Goal: Communication & Community: Answer question/provide support

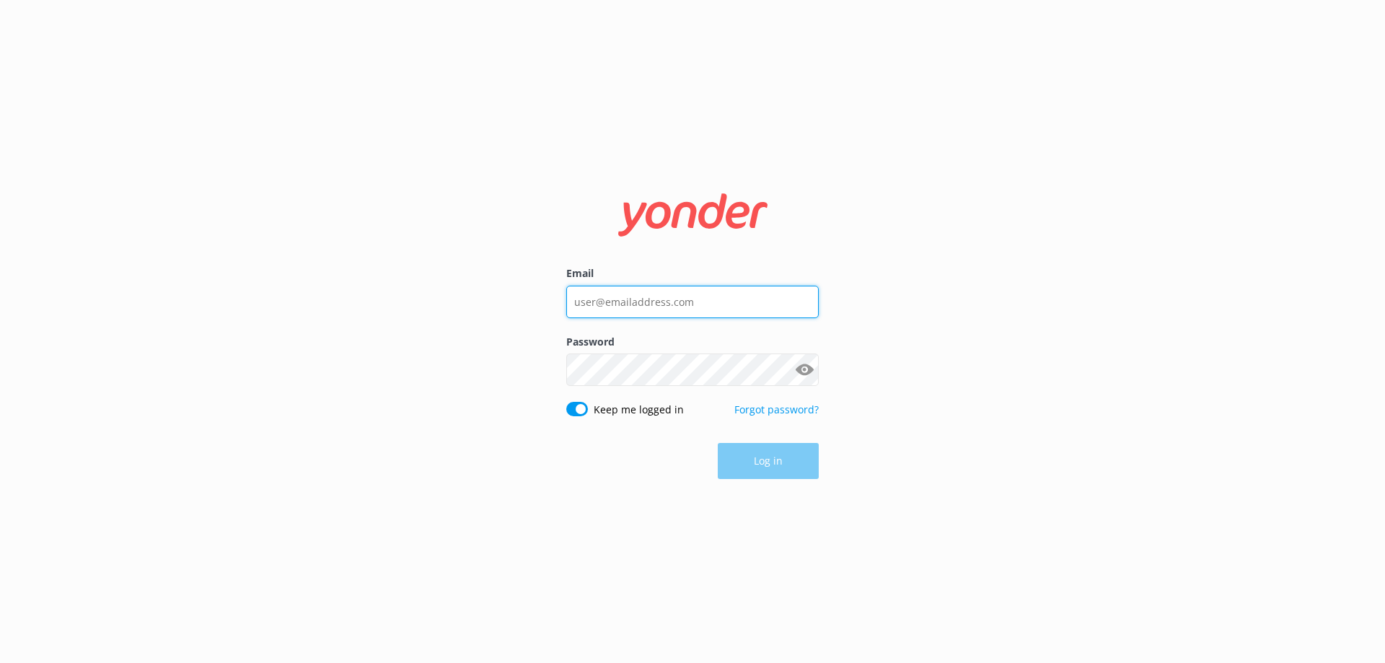
type input "[EMAIL_ADDRESS][DOMAIN_NAME]"
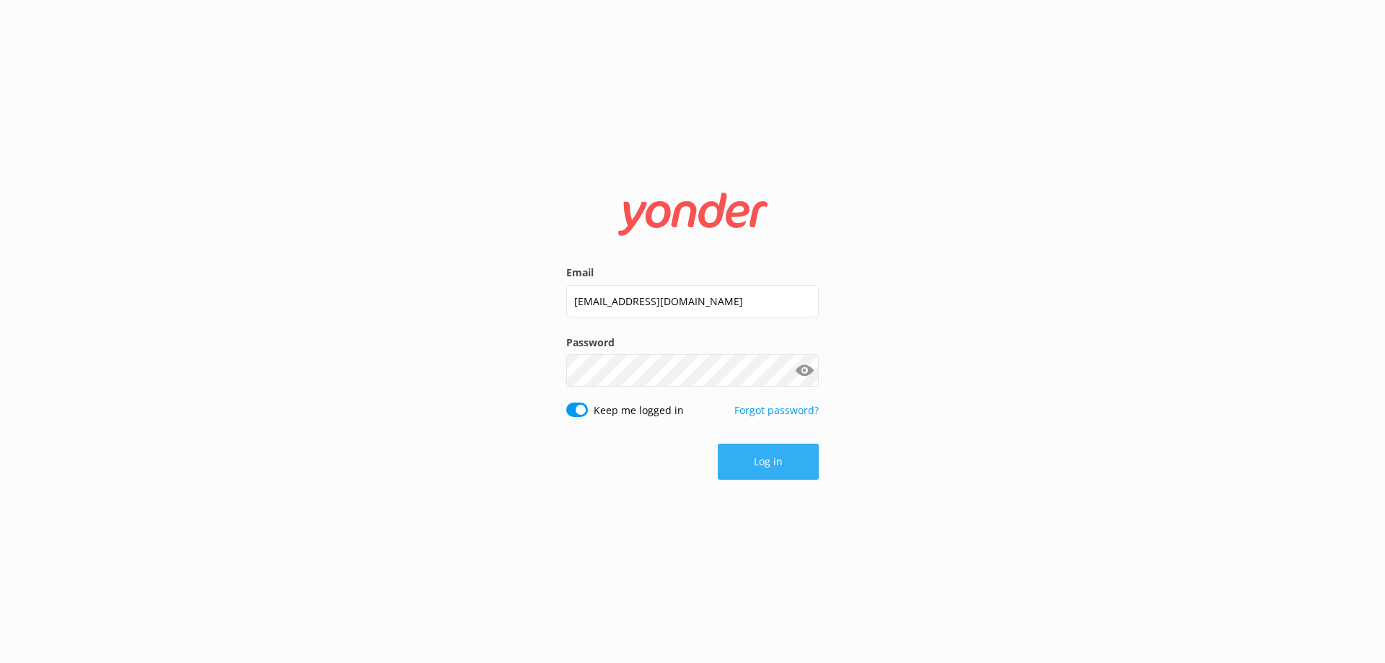
click at [758, 465] on button "Log in" at bounding box center [768, 462] width 101 height 36
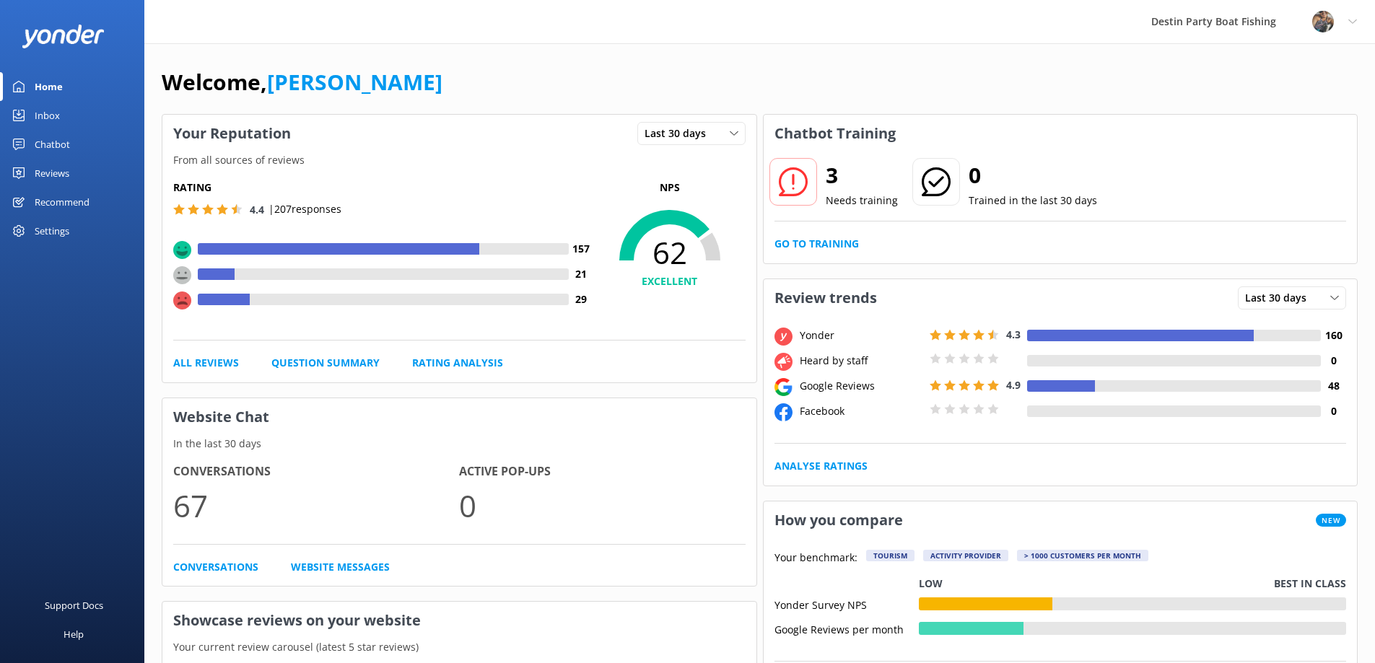
click at [43, 112] on div "Inbox" at bounding box center [47, 115] width 25 height 29
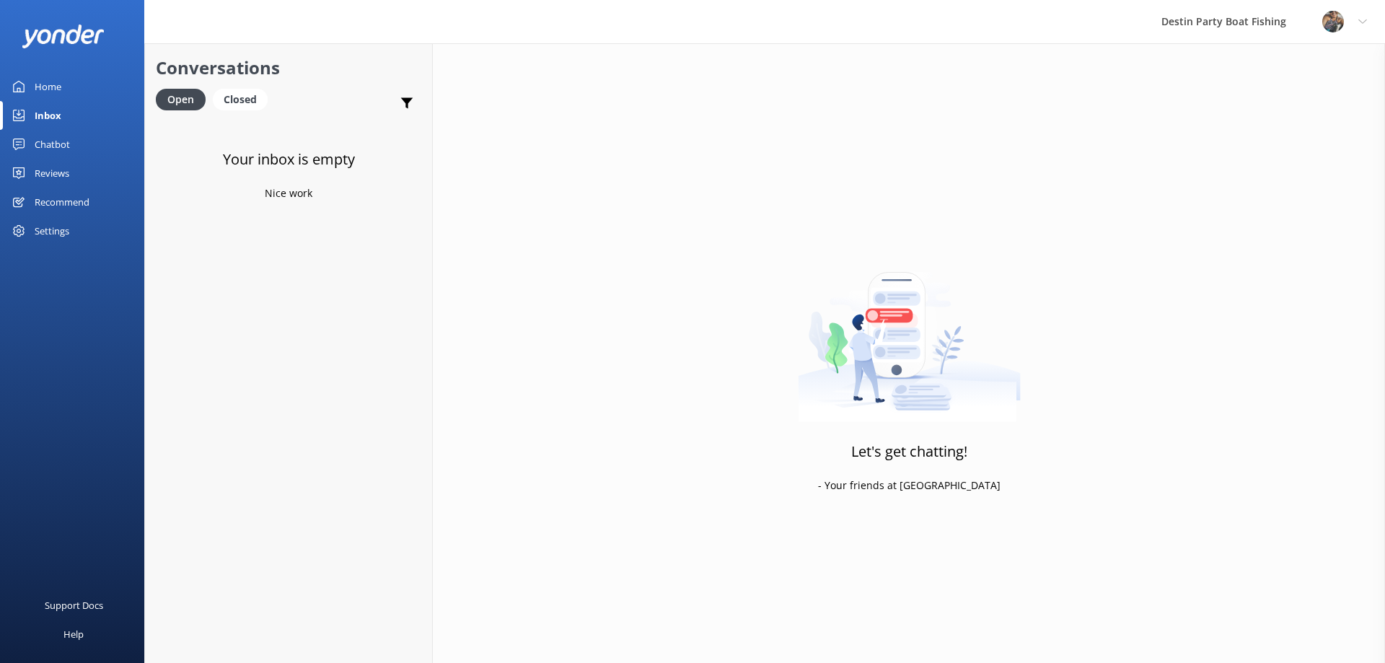
click at [68, 176] on div "Reviews" at bounding box center [52, 173] width 35 height 29
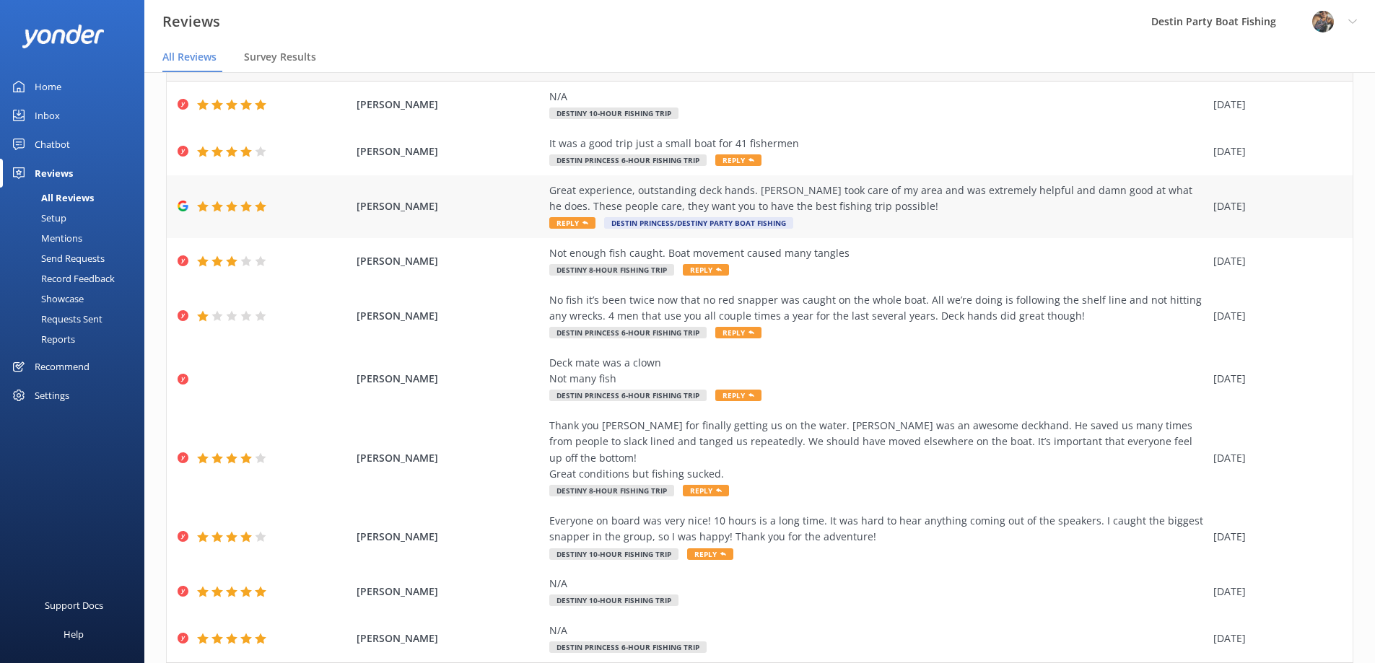
scroll to position [109, 0]
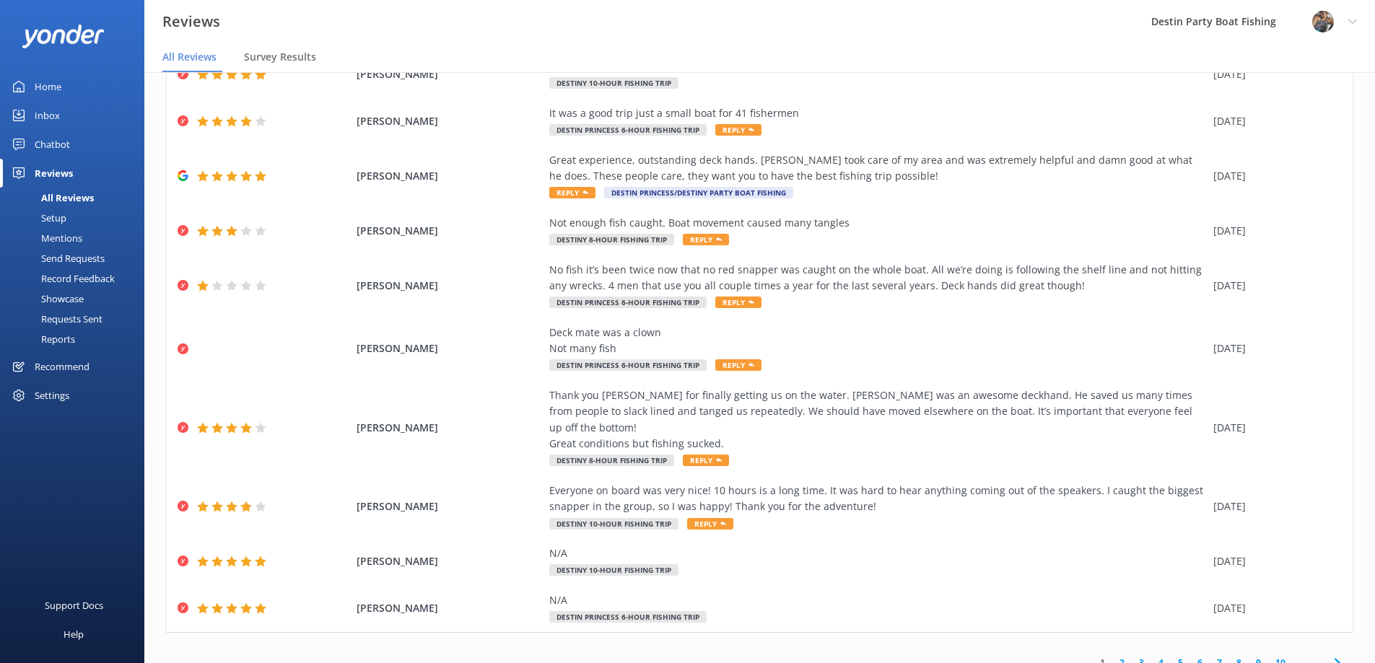
click at [1112, 656] on link "2" at bounding box center [1121, 663] width 19 height 14
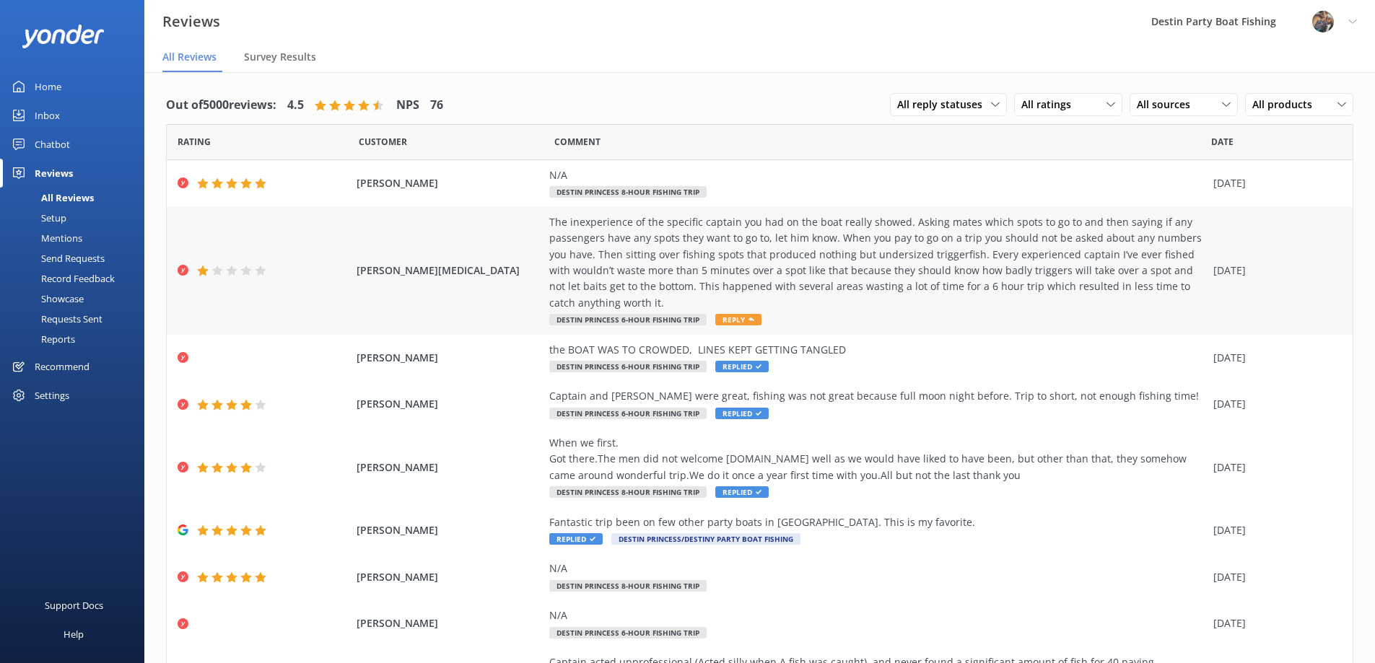
click at [687, 242] on div "The inexperience of the specific captain you had on the boat really showed. Ask…" at bounding box center [877, 262] width 657 height 97
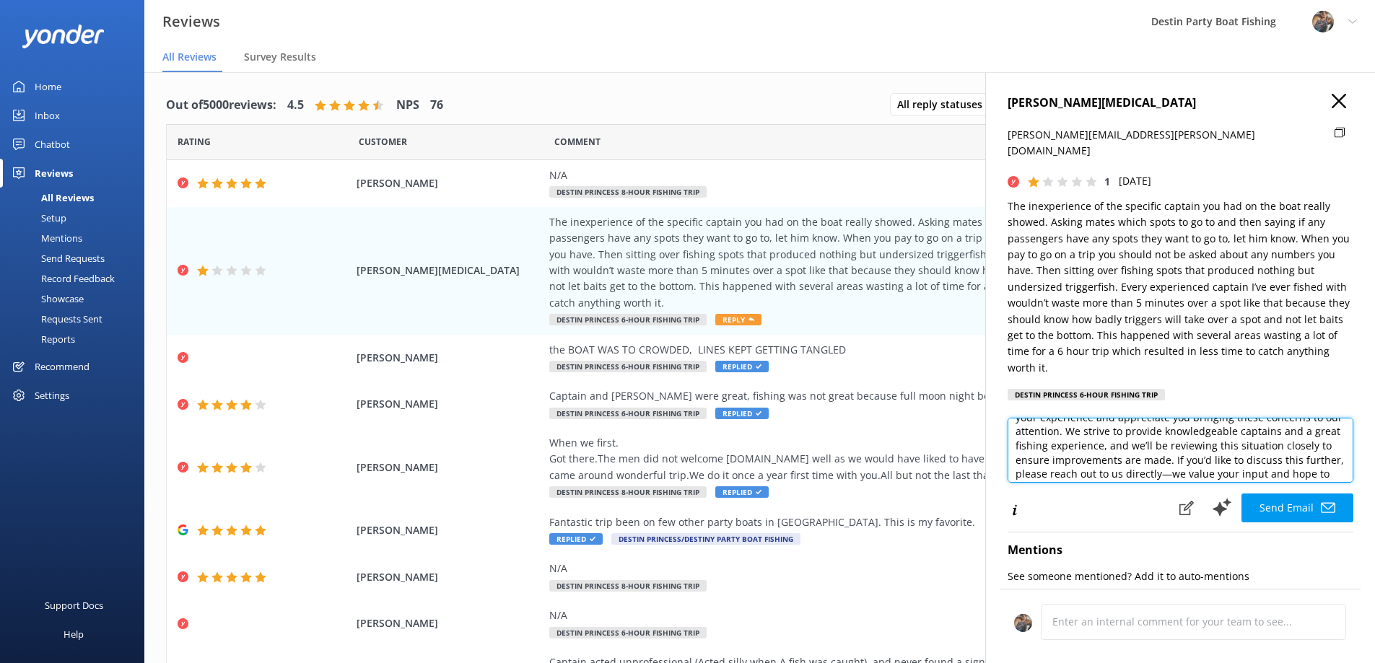
scroll to position [87, 0]
click at [1283, 418] on textarea "Hi [PERSON_NAME], Thank you for your honest feedback. We’re very sorry to hear …" at bounding box center [1180, 450] width 346 height 65
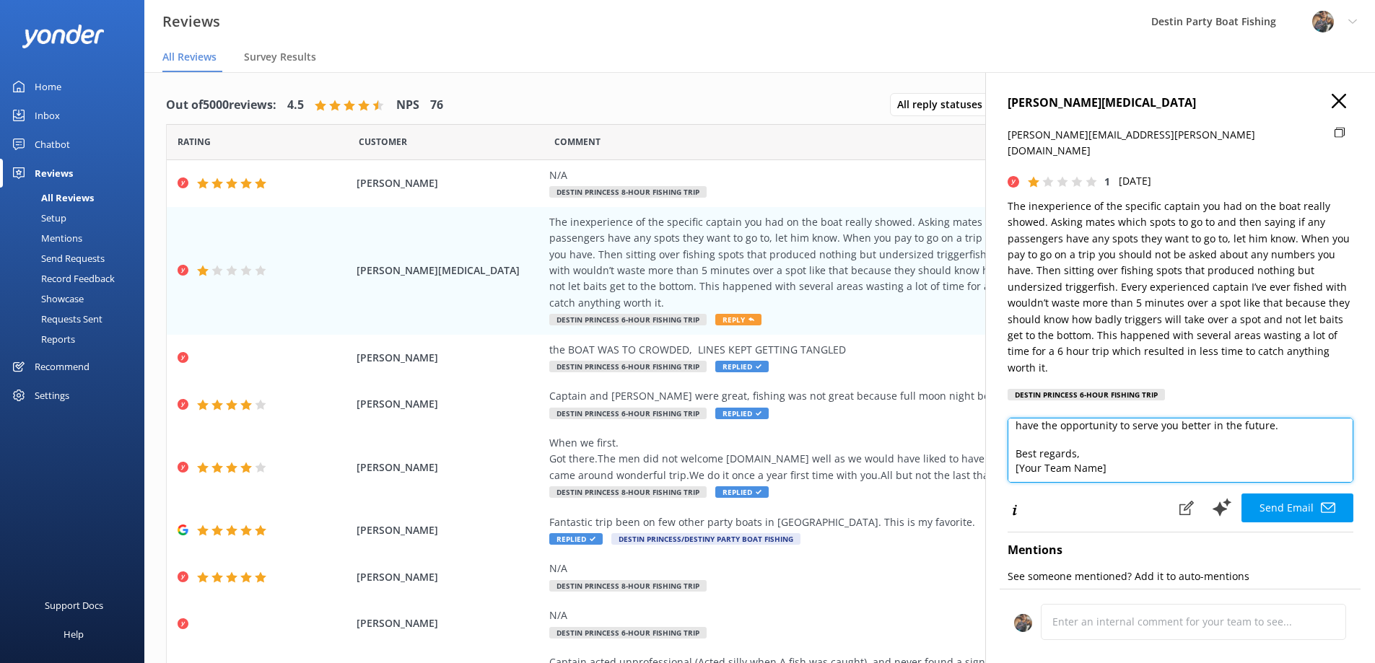
drag, startPoint x: 1283, startPoint y: 415, endPoint x: 1325, endPoint y: 451, distance: 55.3
click at [1325, 451] on textarea "Hi [PERSON_NAME], Thank you for your honest feedback. We’re very sorry to hear …" at bounding box center [1180, 450] width 346 height 65
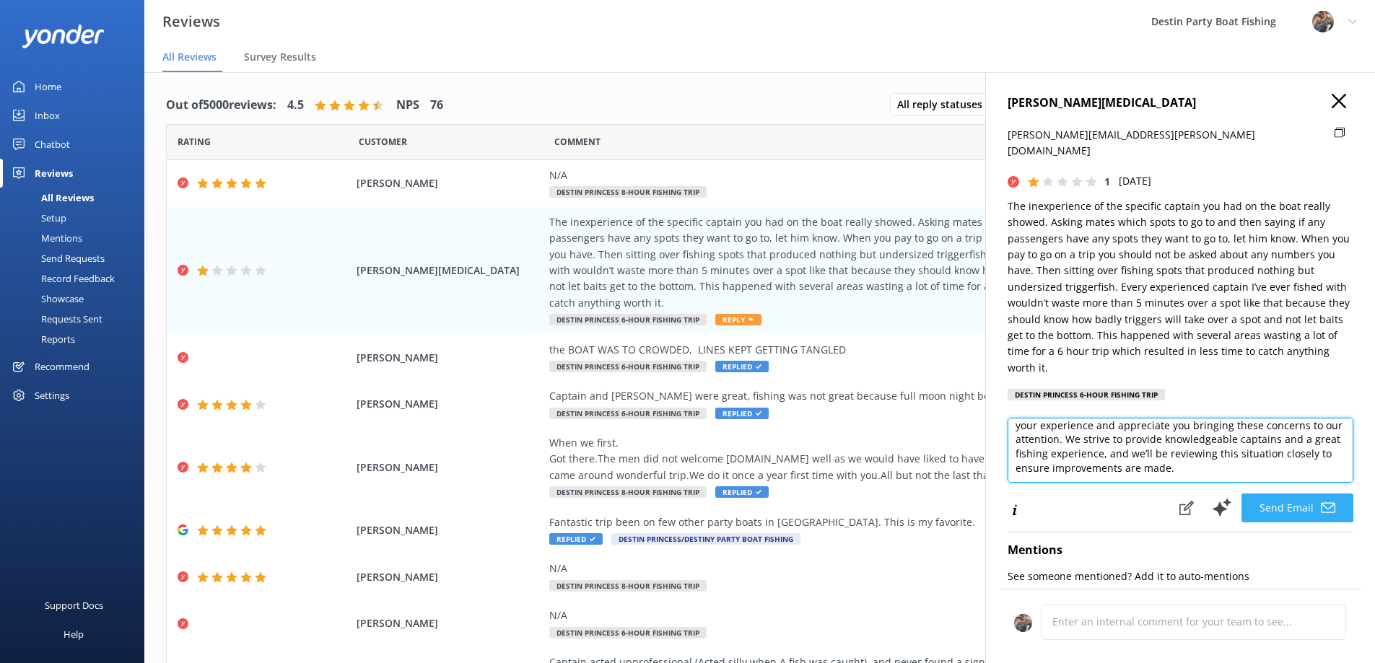
type textarea "Hi [PERSON_NAME], Thank you for your honest feedback. We’re very sorry to hear …"
click at [1294, 495] on button "Send Email" at bounding box center [1297, 508] width 112 height 29
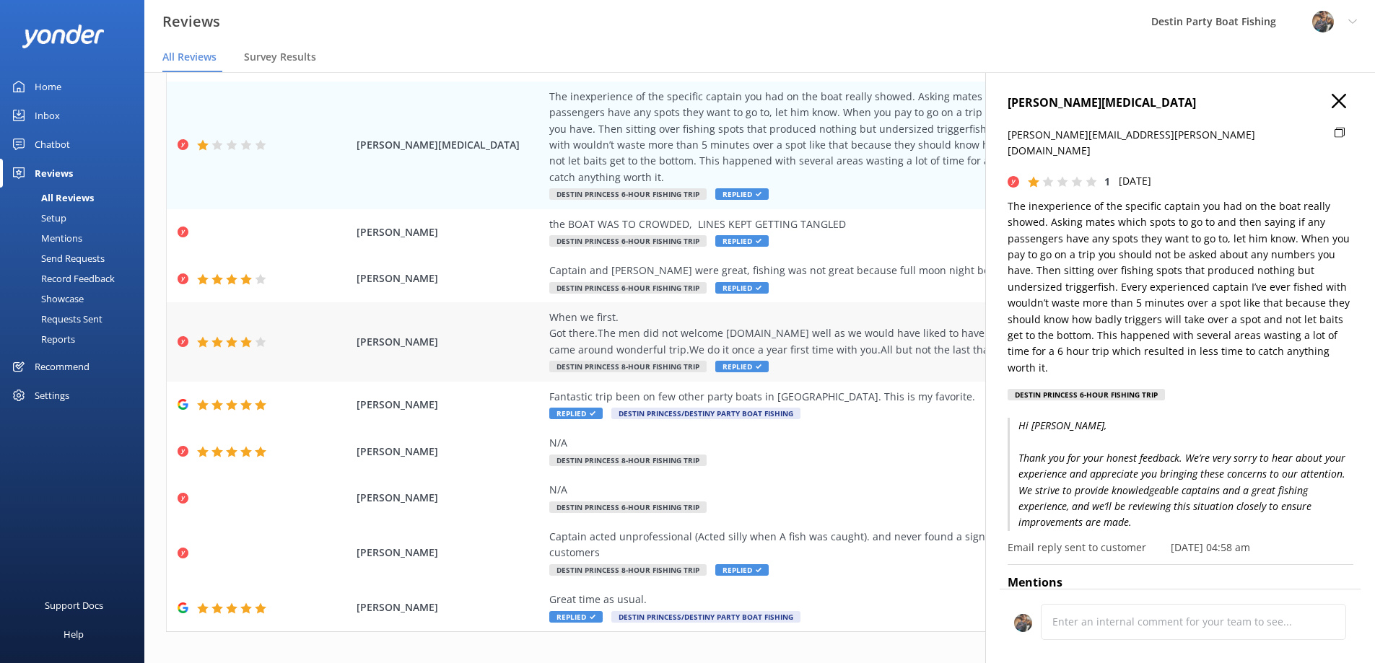
scroll to position [0, 0]
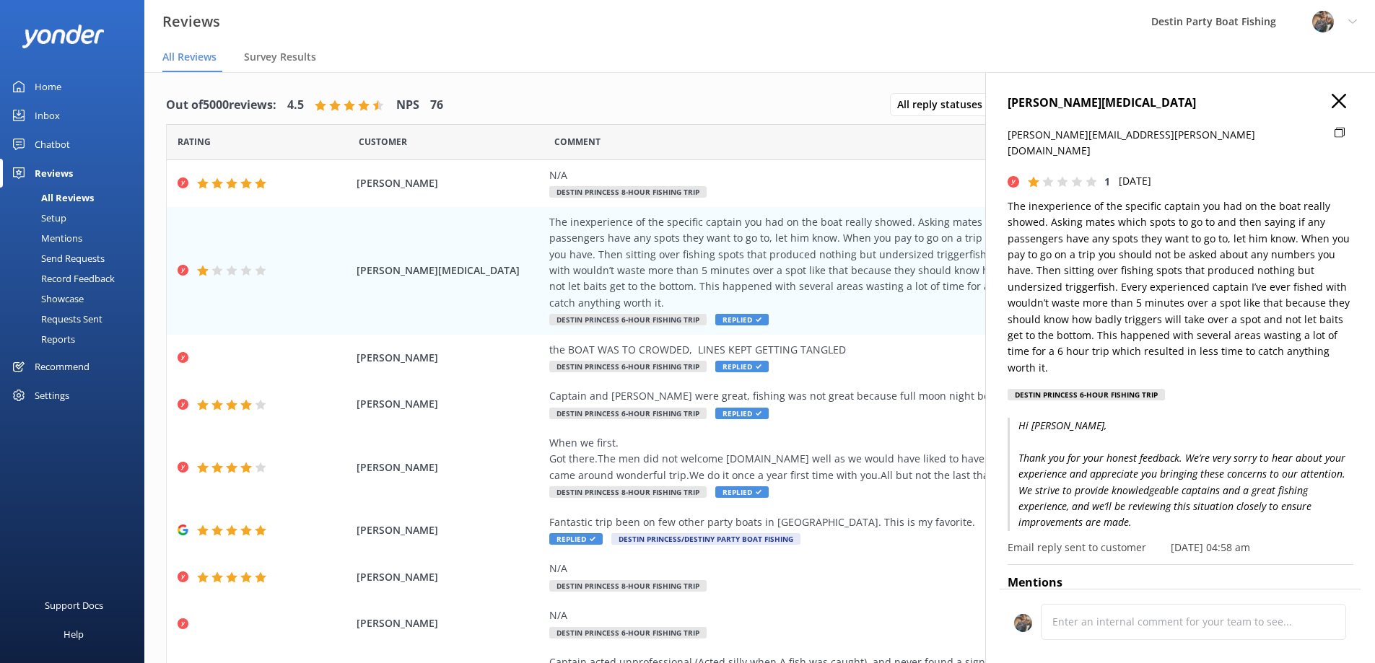
click at [1331, 104] on icon "button" at bounding box center [1338, 101] width 14 height 14
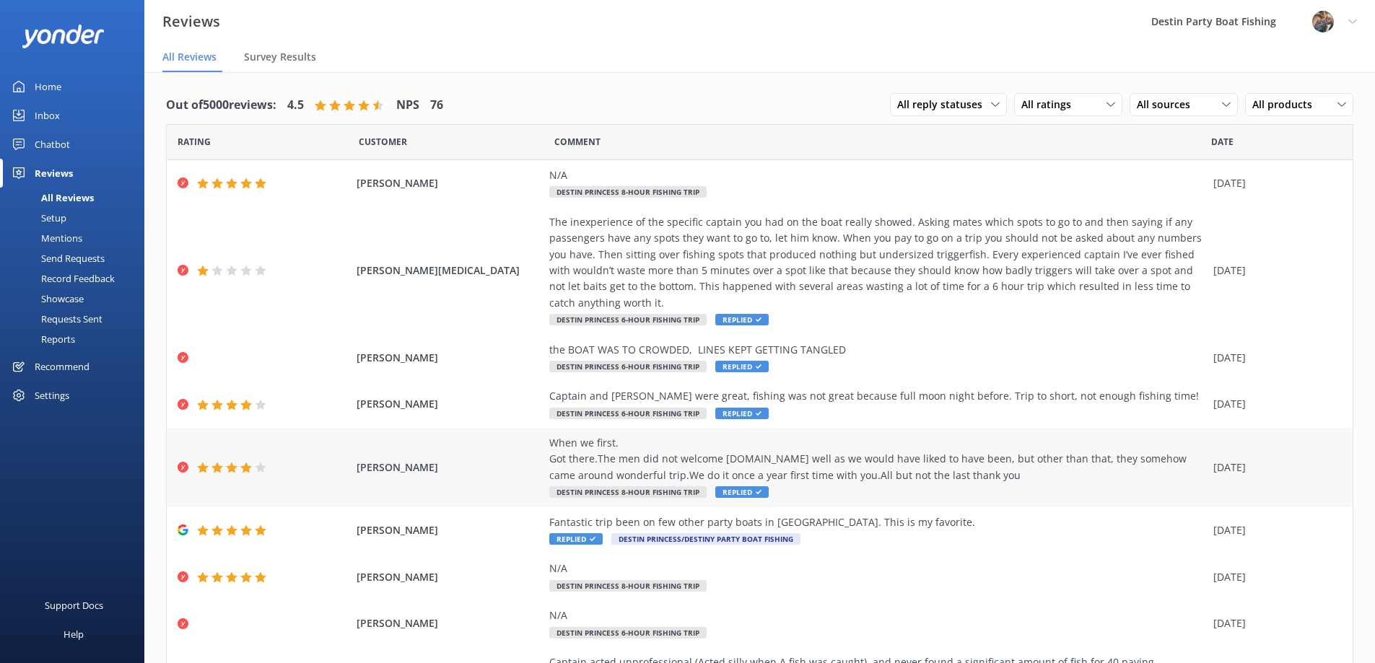
scroll to position [126, 0]
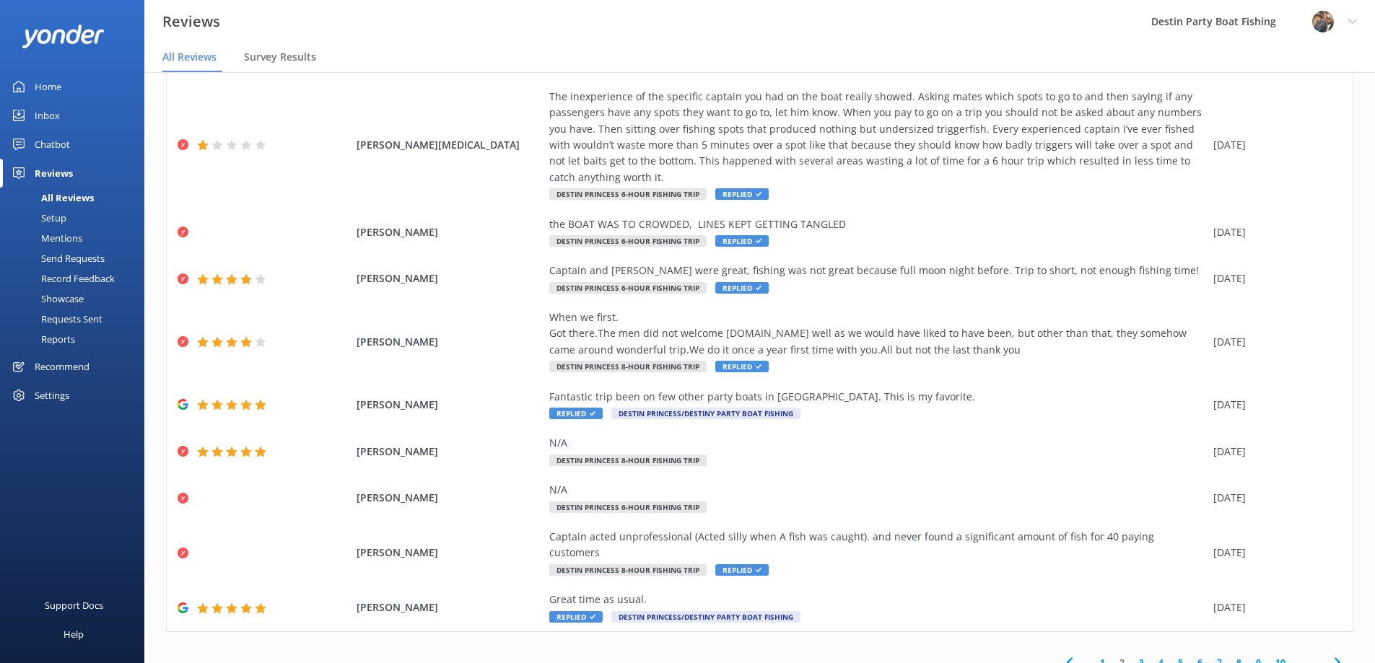
click at [1095, 656] on link "1" at bounding box center [1101, 663] width 19 height 14
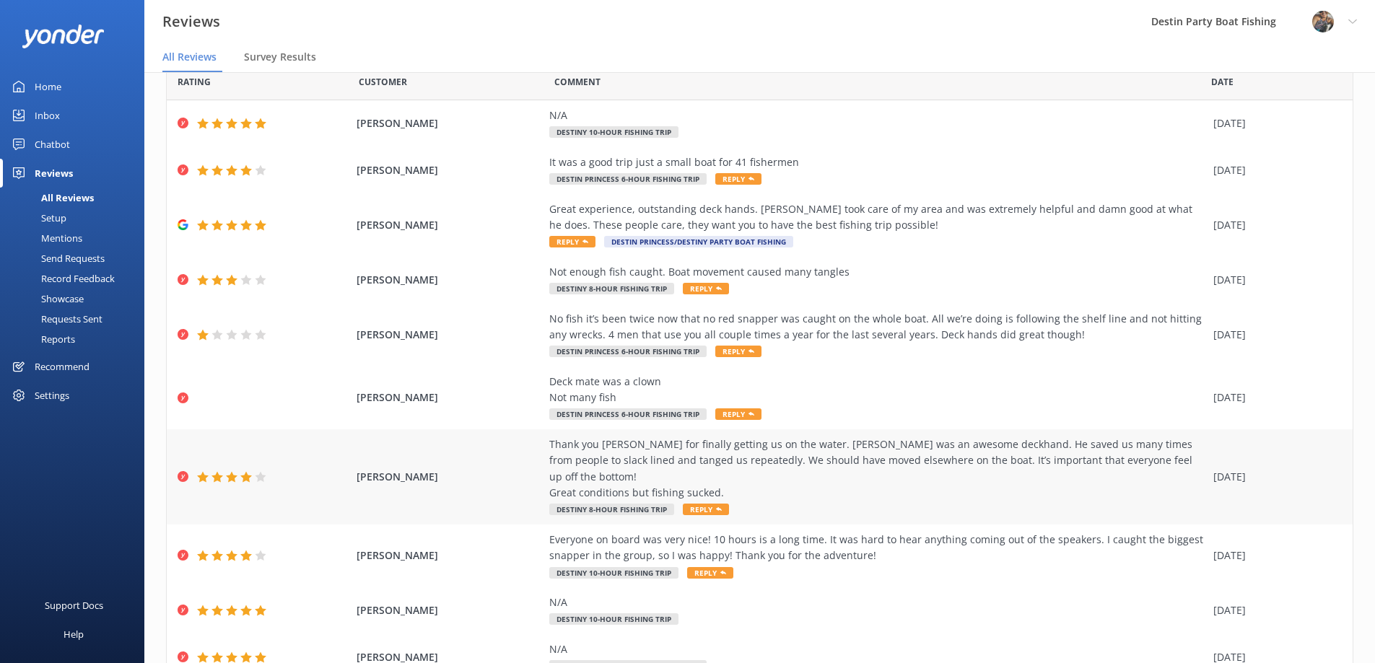
scroll to position [109, 0]
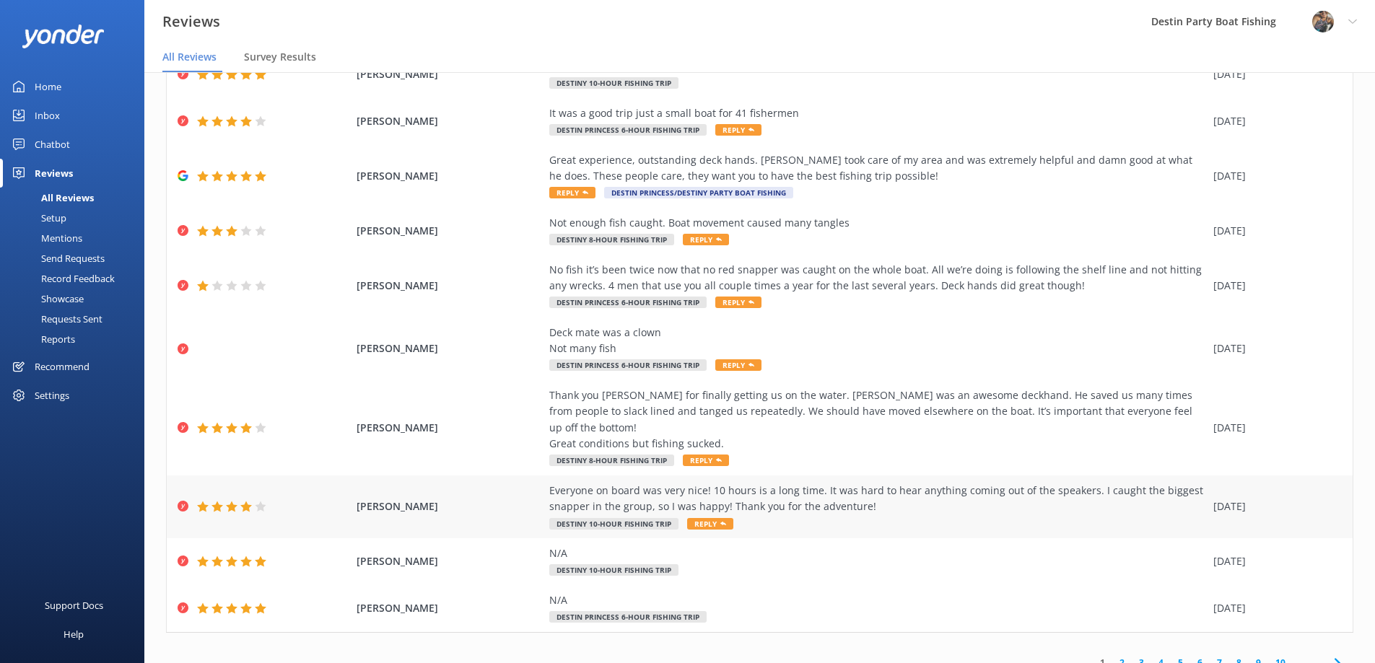
click at [698, 518] on span "Reply" at bounding box center [710, 524] width 46 height 12
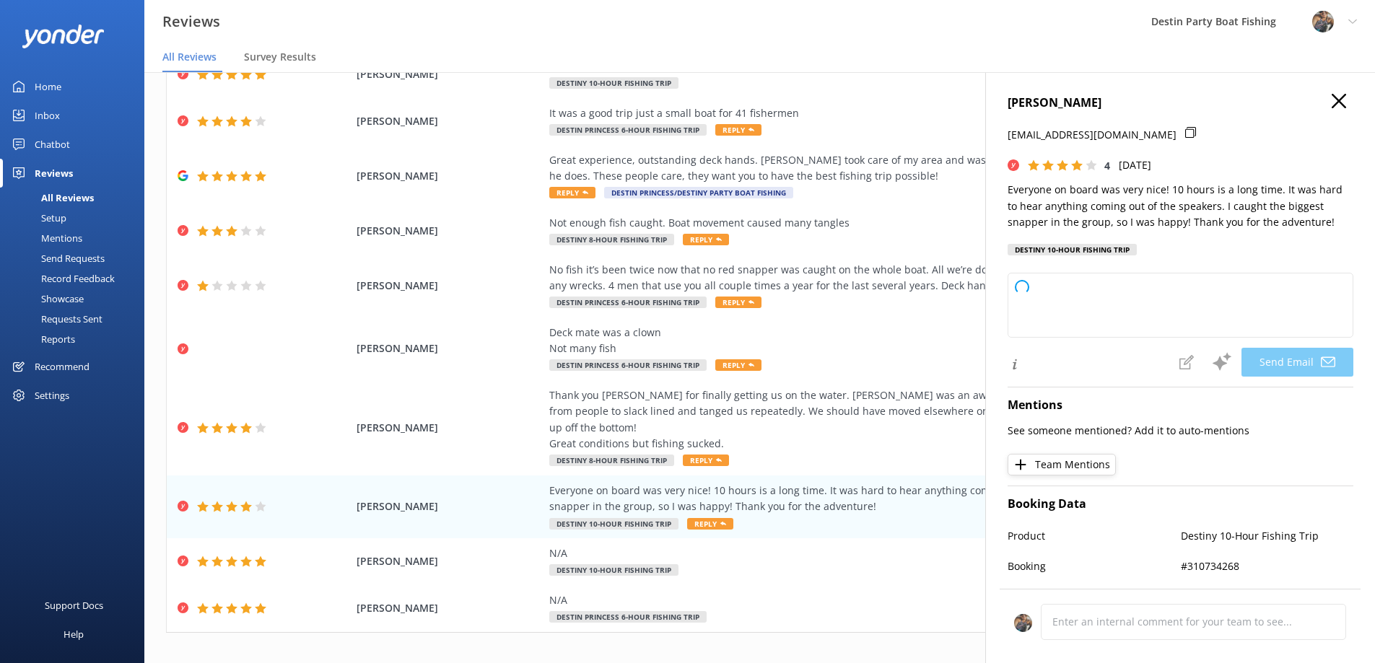
type textarea "Hi [PERSON_NAME], Thank you so much for your kind words and feedback! We're thr…"
click at [1270, 363] on button "Send Email" at bounding box center [1297, 362] width 112 height 29
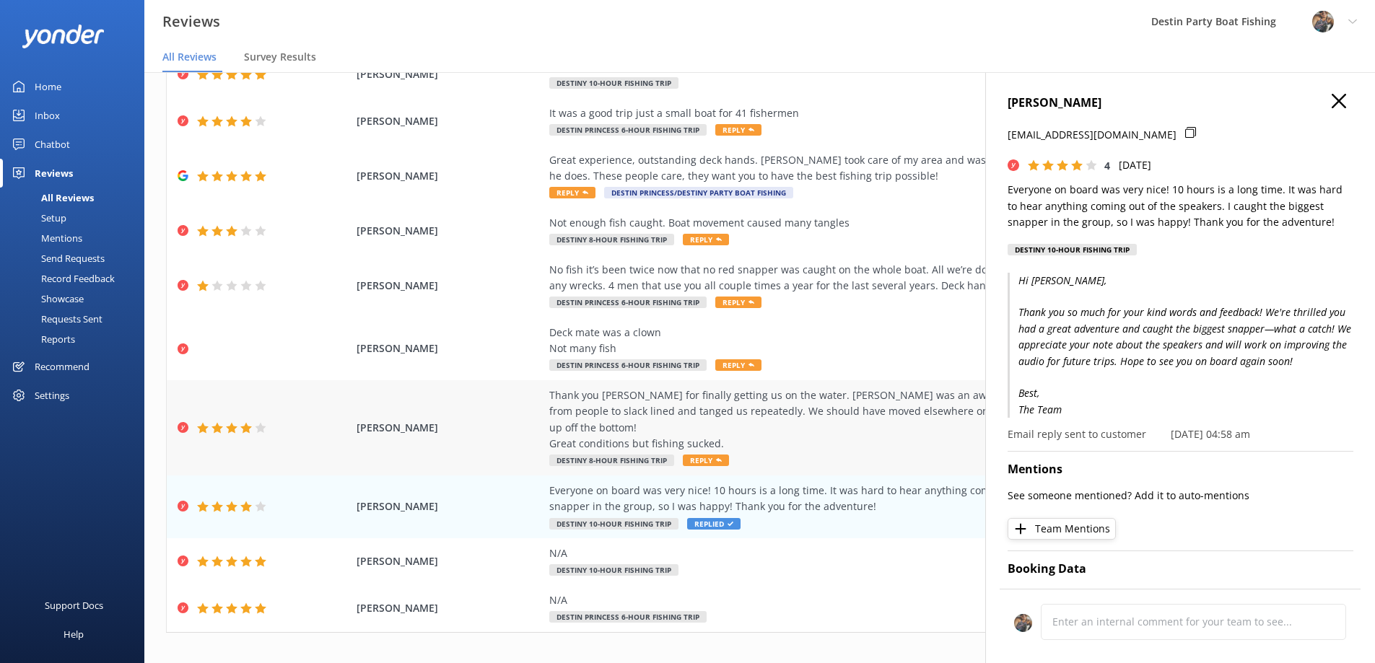
click at [698, 455] on span "Reply" at bounding box center [706, 461] width 46 height 12
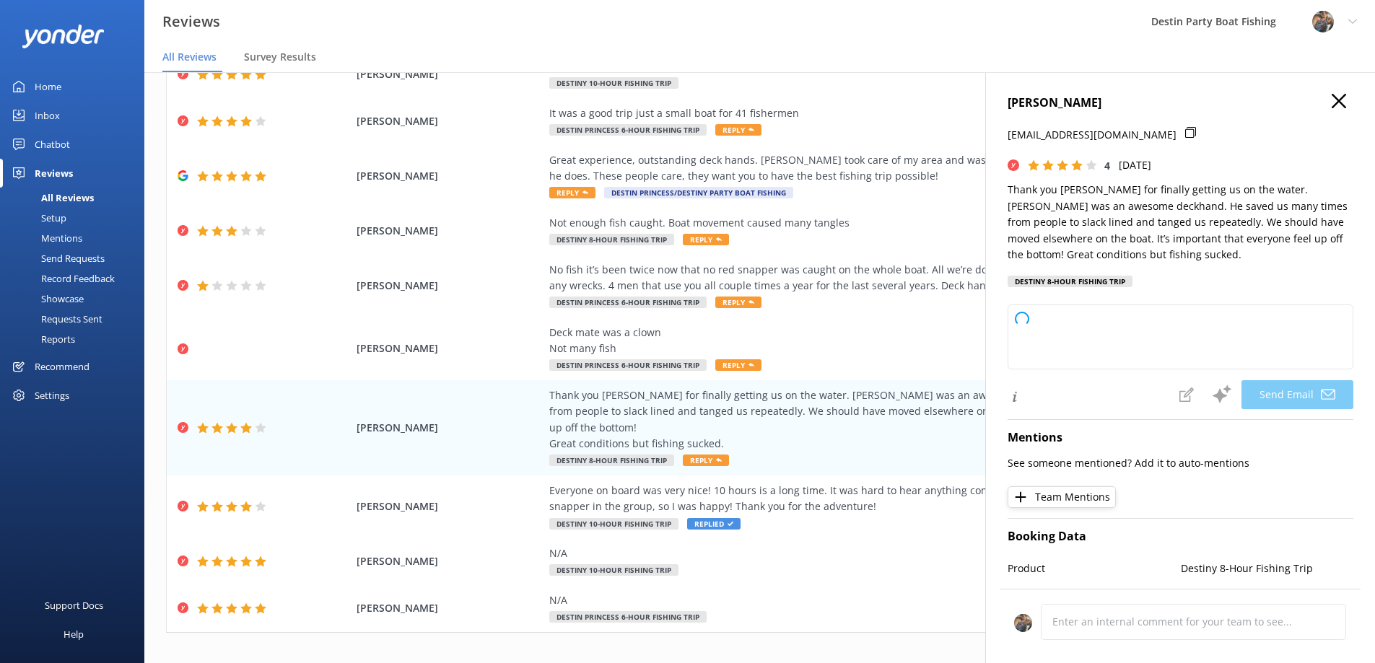
type textarea "Hi [PERSON_NAME], thank you for your feedback and for your kind words about [PE…"
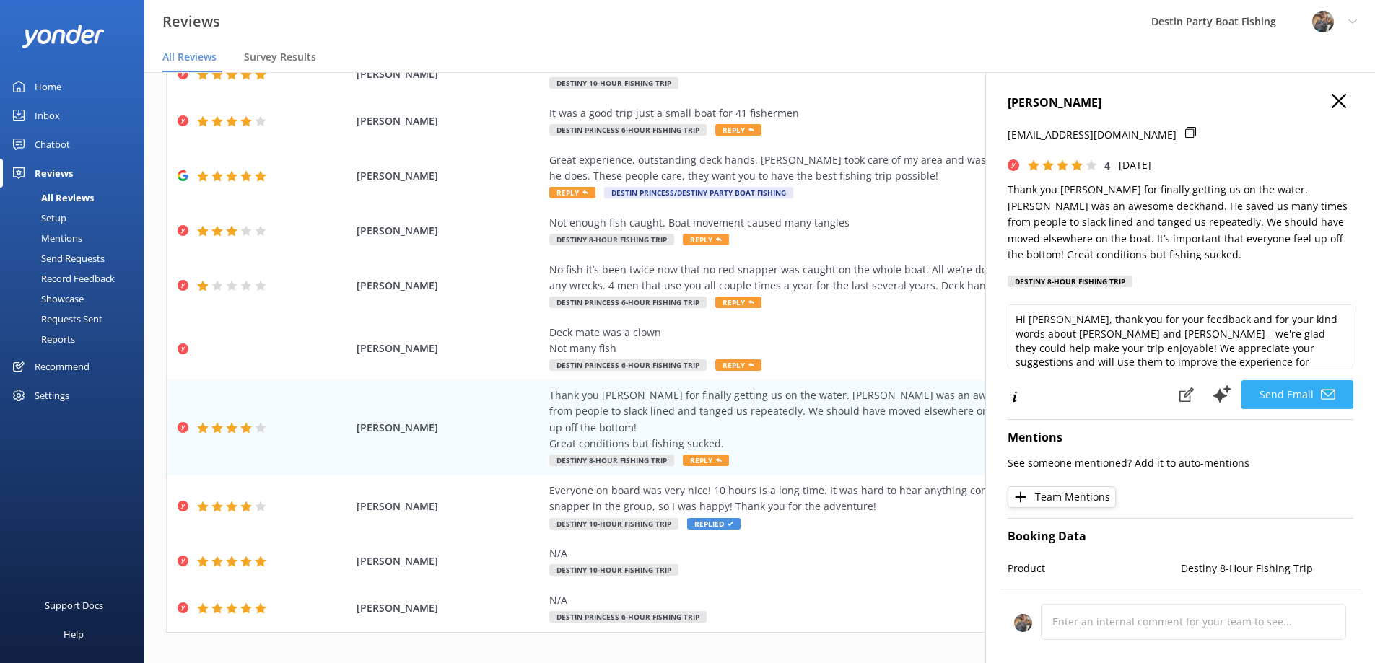
click at [1274, 397] on button "Send Email" at bounding box center [1297, 394] width 112 height 29
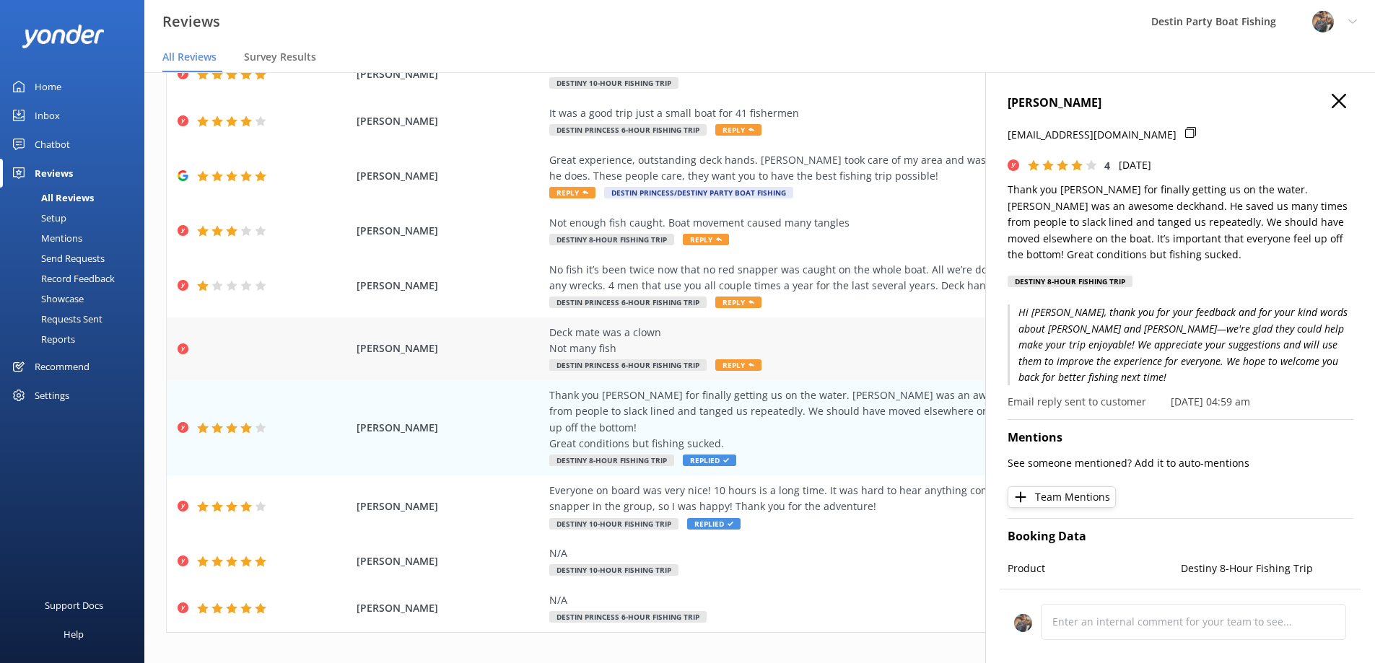
click at [727, 364] on span "Reply" at bounding box center [738, 365] width 46 height 12
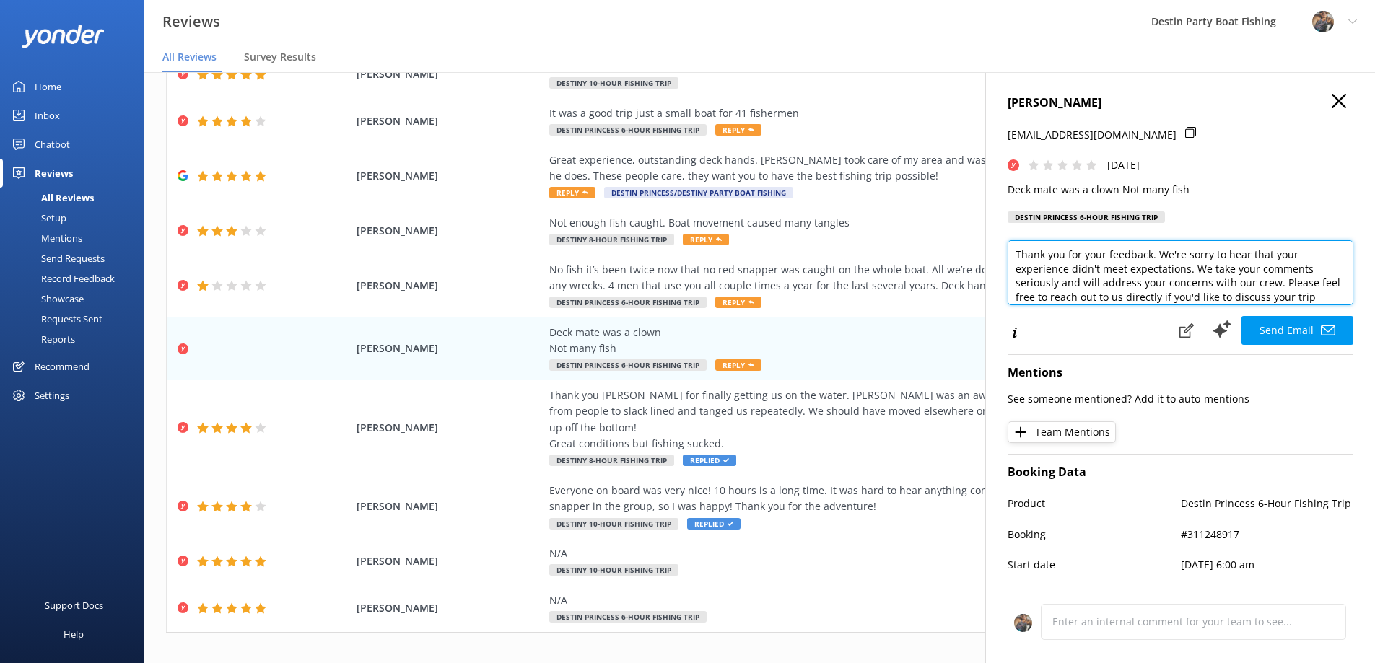
scroll to position [58, 0]
drag, startPoint x: 1276, startPoint y: 254, endPoint x: 1317, endPoint y: 289, distance: 54.2
click at [1317, 289] on textarea "Hi [PERSON_NAME], Thank you for your feedback. We're sorry to hear that your ex…" at bounding box center [1180, 272] width 346 height 65
drag, startPoint x: 1034, startPoint y: 296, endPoint x: 1147, endPoint y: 294, distance: 112.6
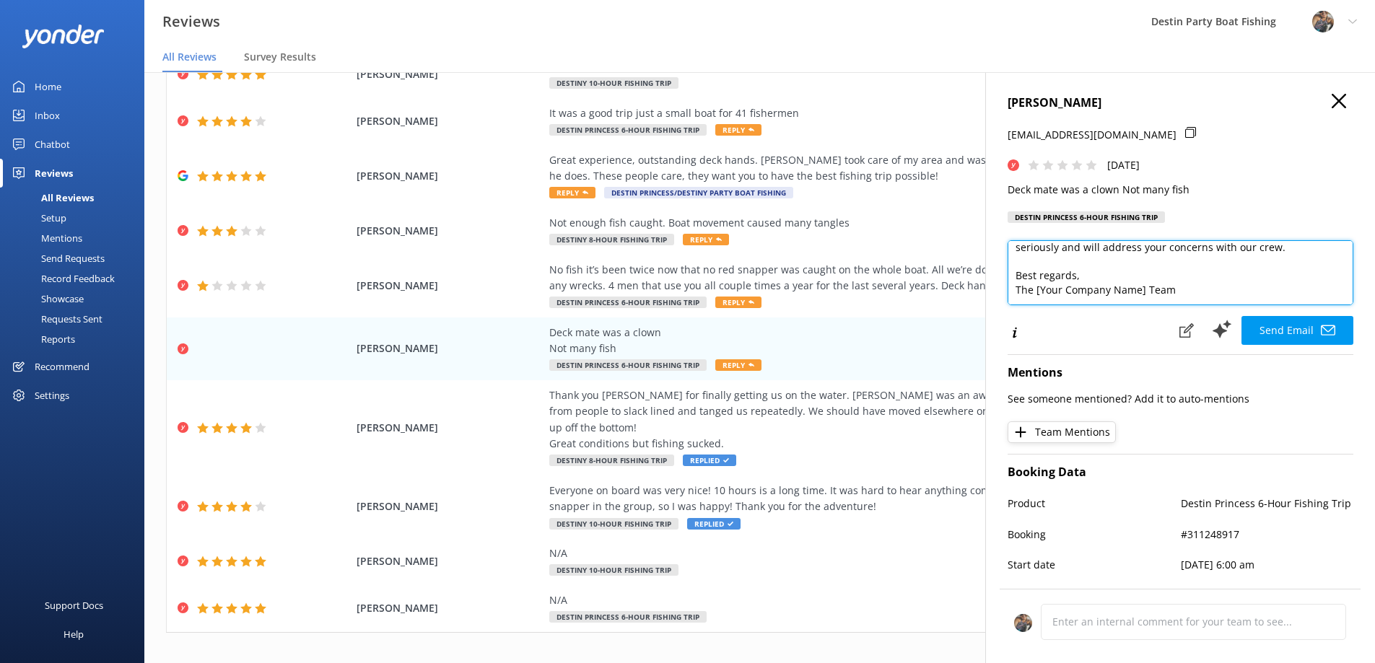
click at [1147, 294] on textarea "Hi [PERSON_NAME], Thank you for your feedback. We're sorry to hear that your ex…" at bounding box center [1180, 272] width 346 height 65
type textarea "Hi [PERSON_NAME], Thank you for your feedback. We're sorry to hear that your ex…"
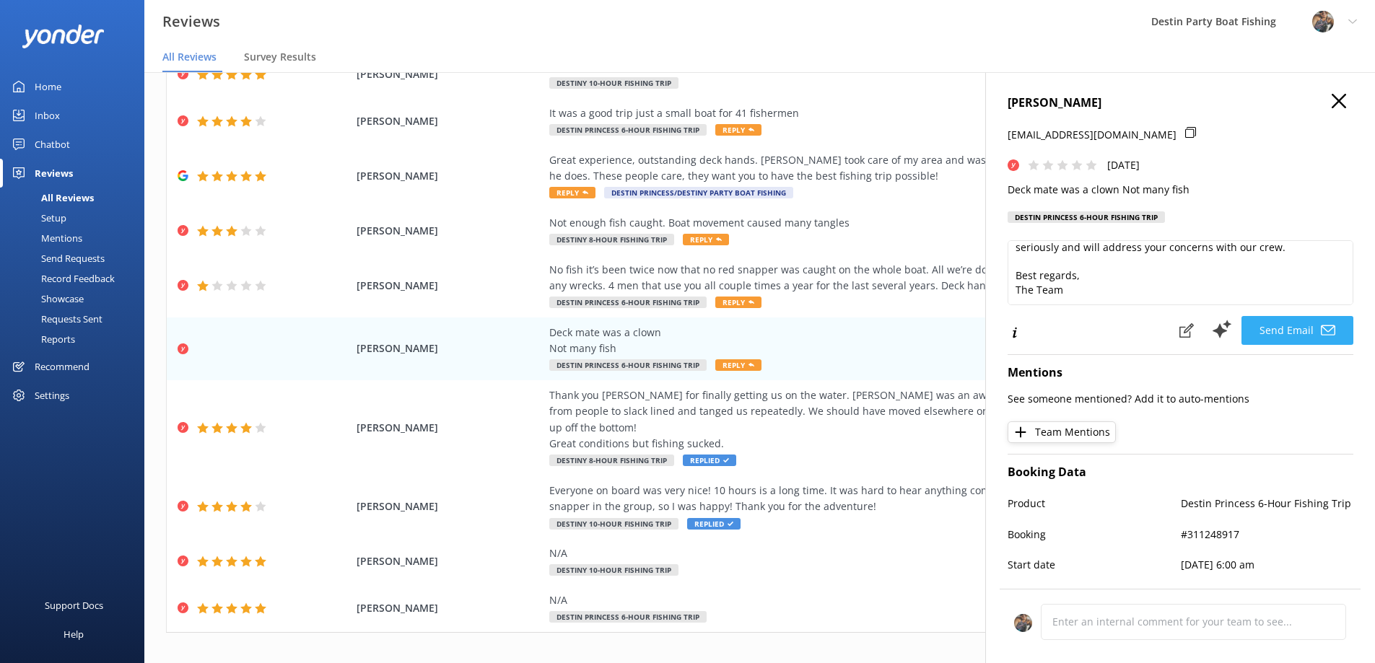
click at [1289, 331] on button "Send Email" at bounding box center [1297, 330] width 112 height 29
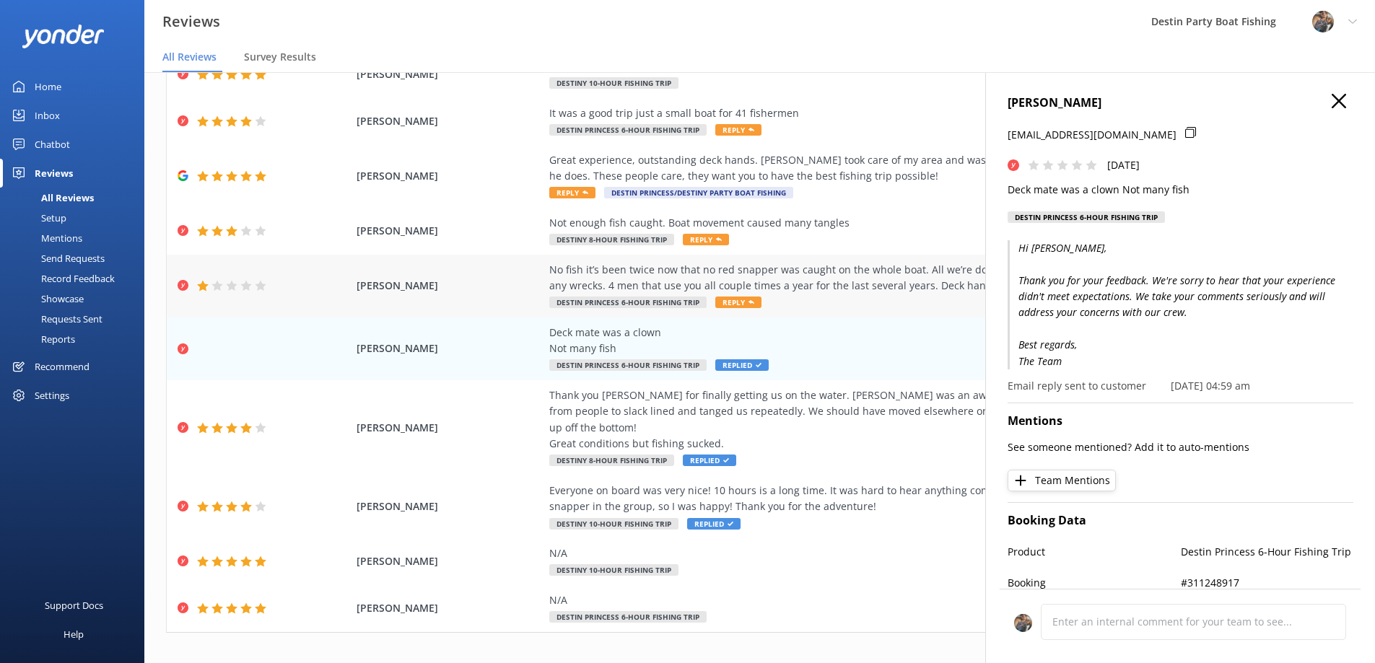
click at [732, 299] on span "Reply" at bounding box center [738, 303] width 46 height 12
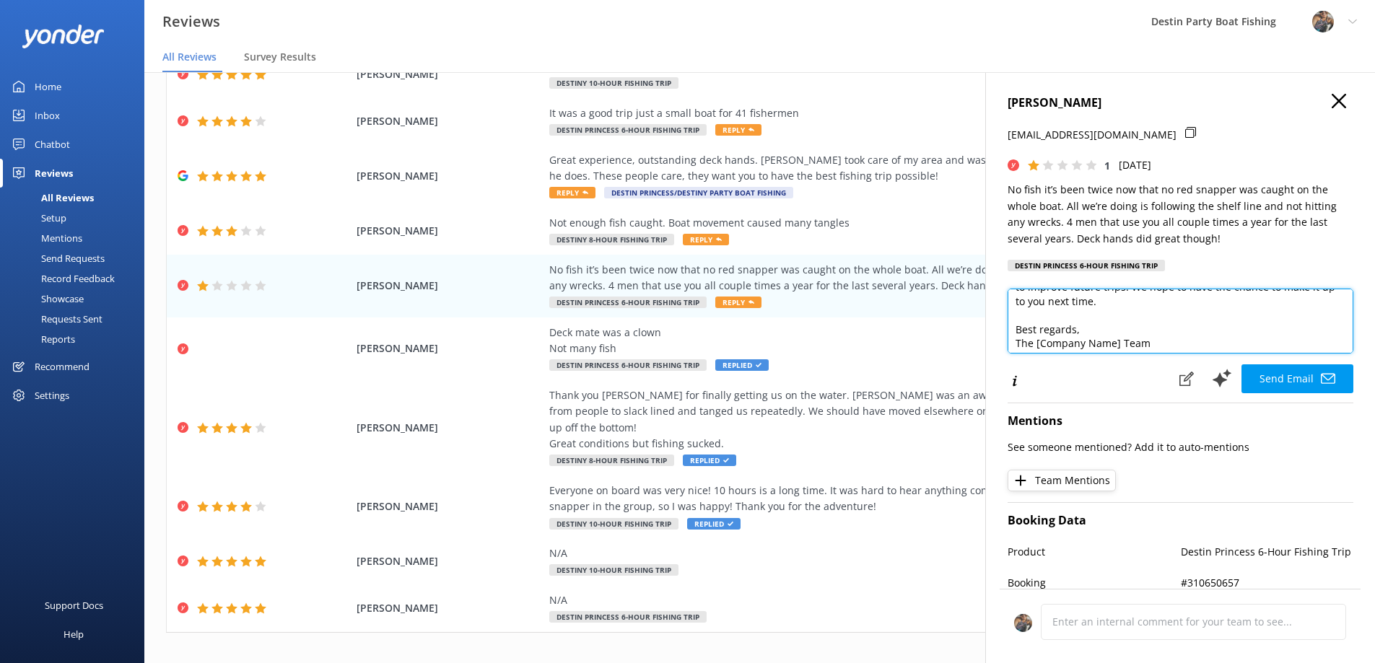
scroll to position [120, 0]
drag, startPoint x: 1033, startPoint y: 343, endPoint x: 1121, endPoint y: 343, distance: 88.0
click at [1121, 343] on textarea "Hi J.R., Thank you for your feedback and for being a loyal customer over the ye…" at bounding box center [1180, 321] width 346 height 65
type textarea "Hi J.R., Thank you for your feedback and for being a loyal customer over the ye…"
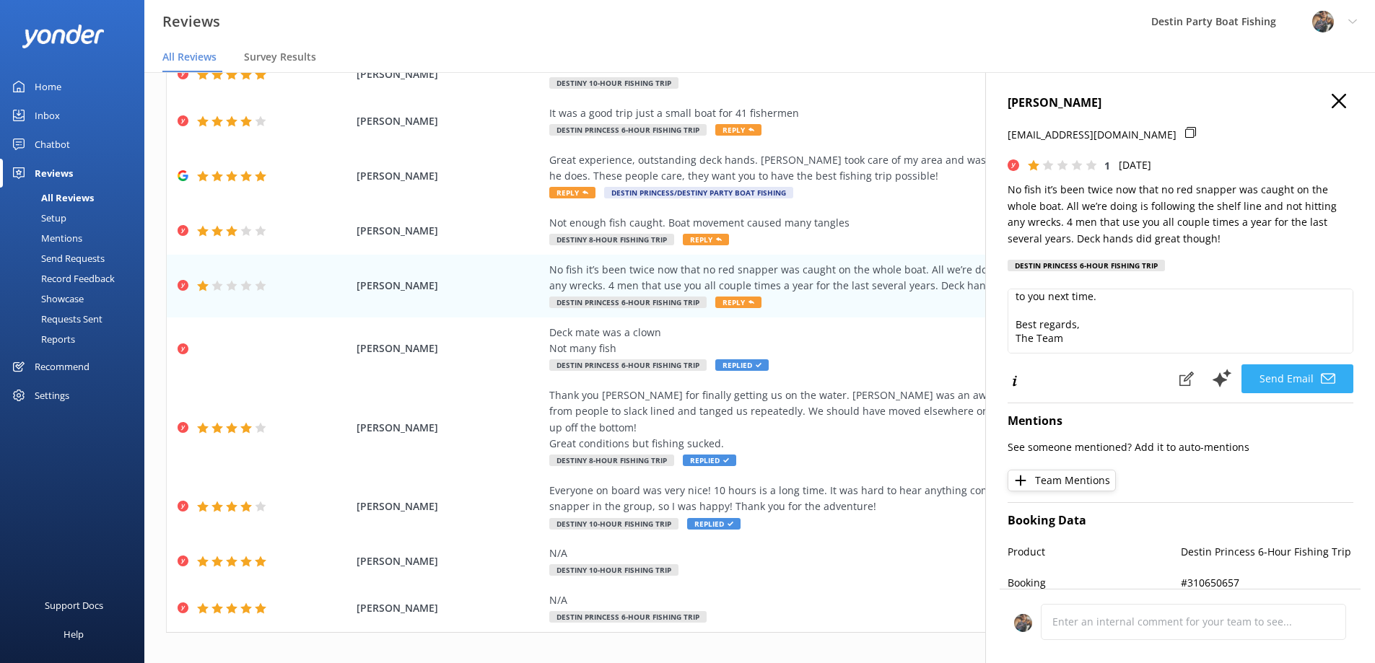
click at [1279, 379] on button "Send Email" at bounding box center [1297, 378] width 112 height 29
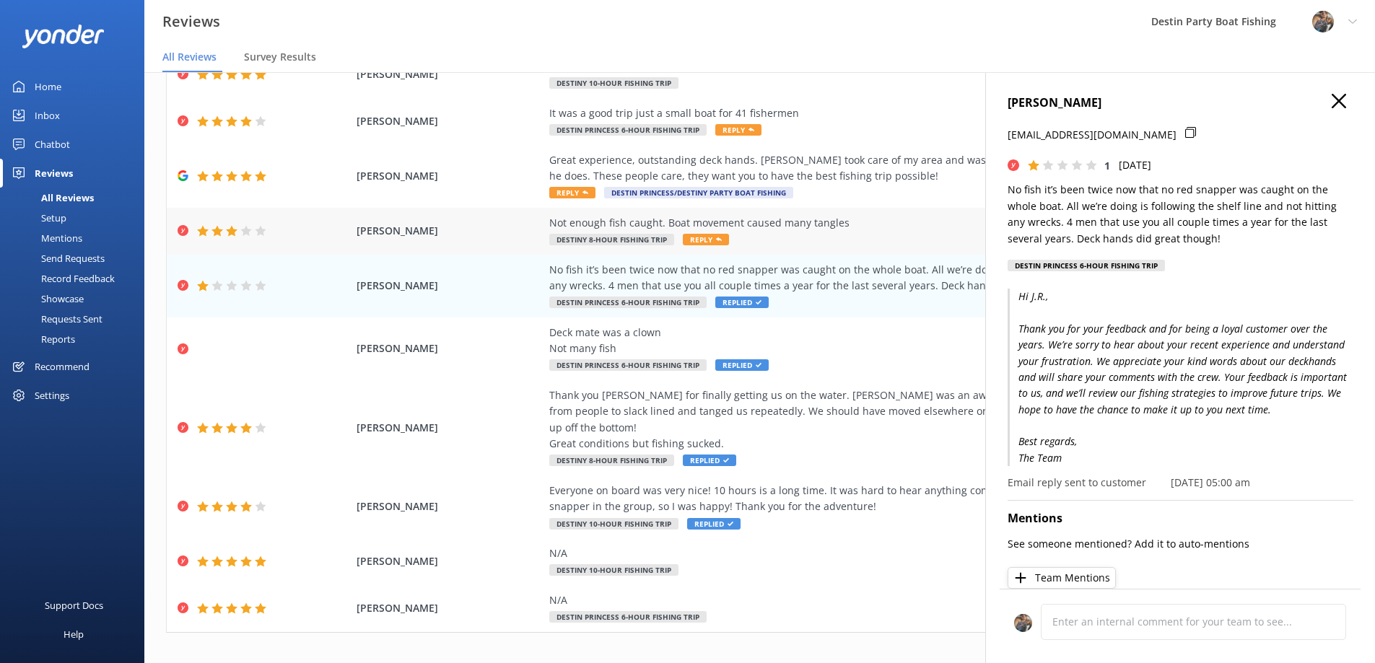
click at [696, 238] on span "Reply" at bounding box center [706, 240] width 46 height 12
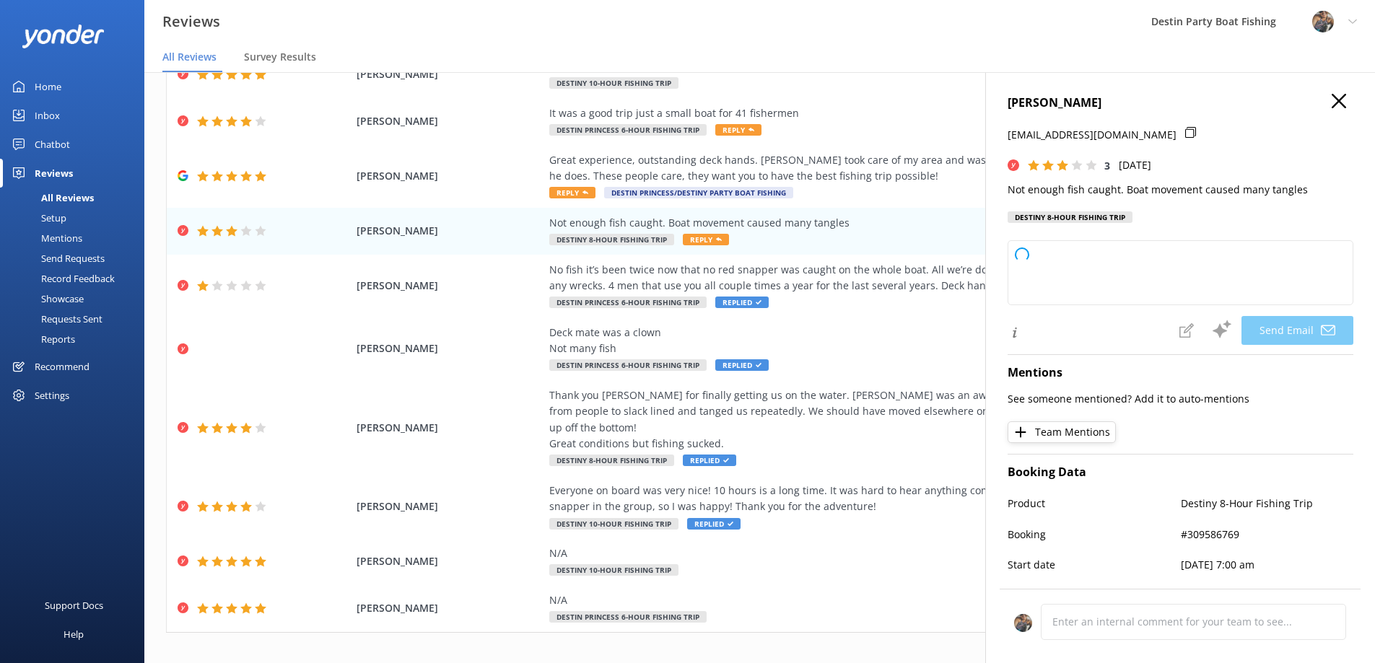
type textarea "Hi [PERSON_NAME], Thank you for sharing your feedback. We're sorry to hear the …"
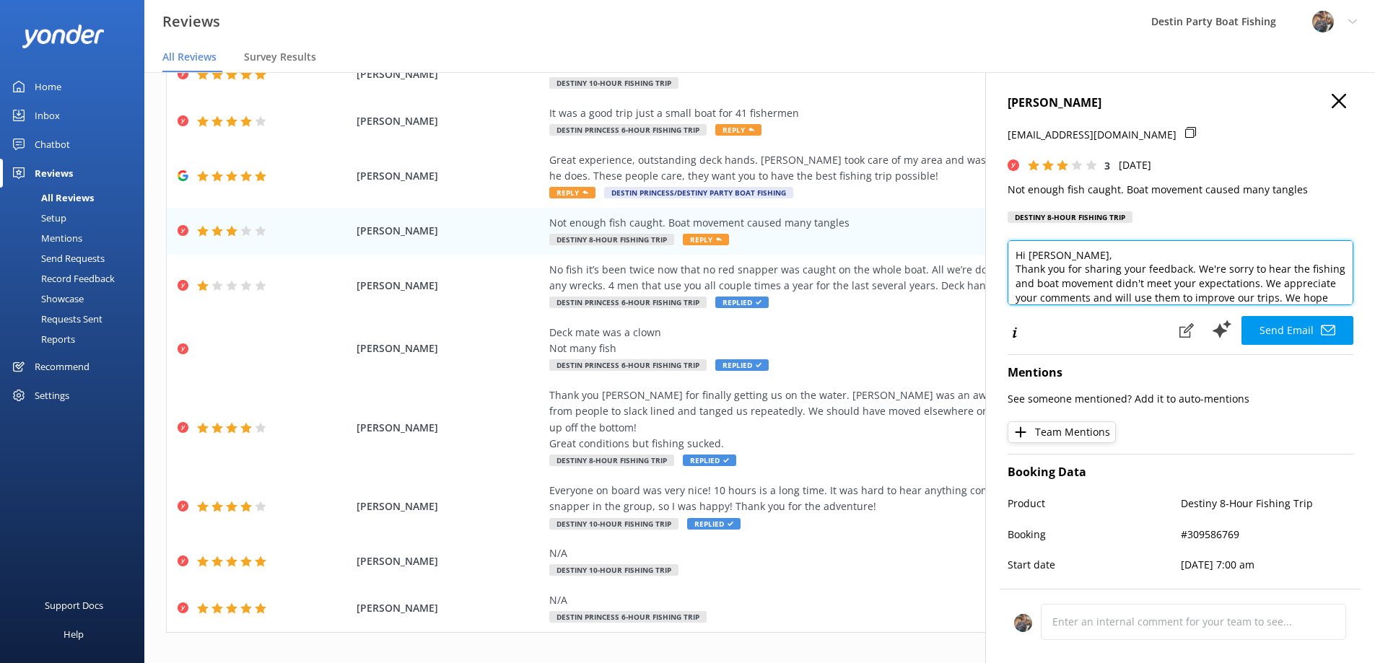
scroll to position [22, 0]
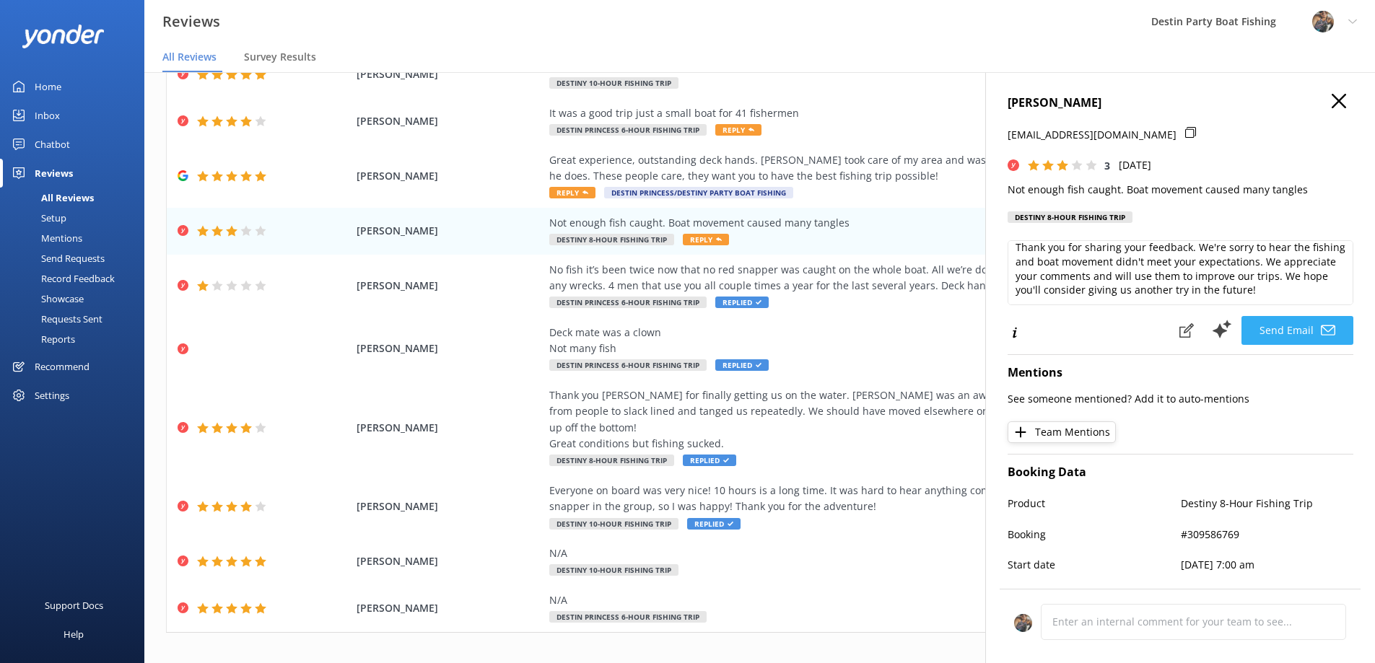
click at [1281, 326] on button "Send Email" at bounding box center [1297, 330] width 112 height 29
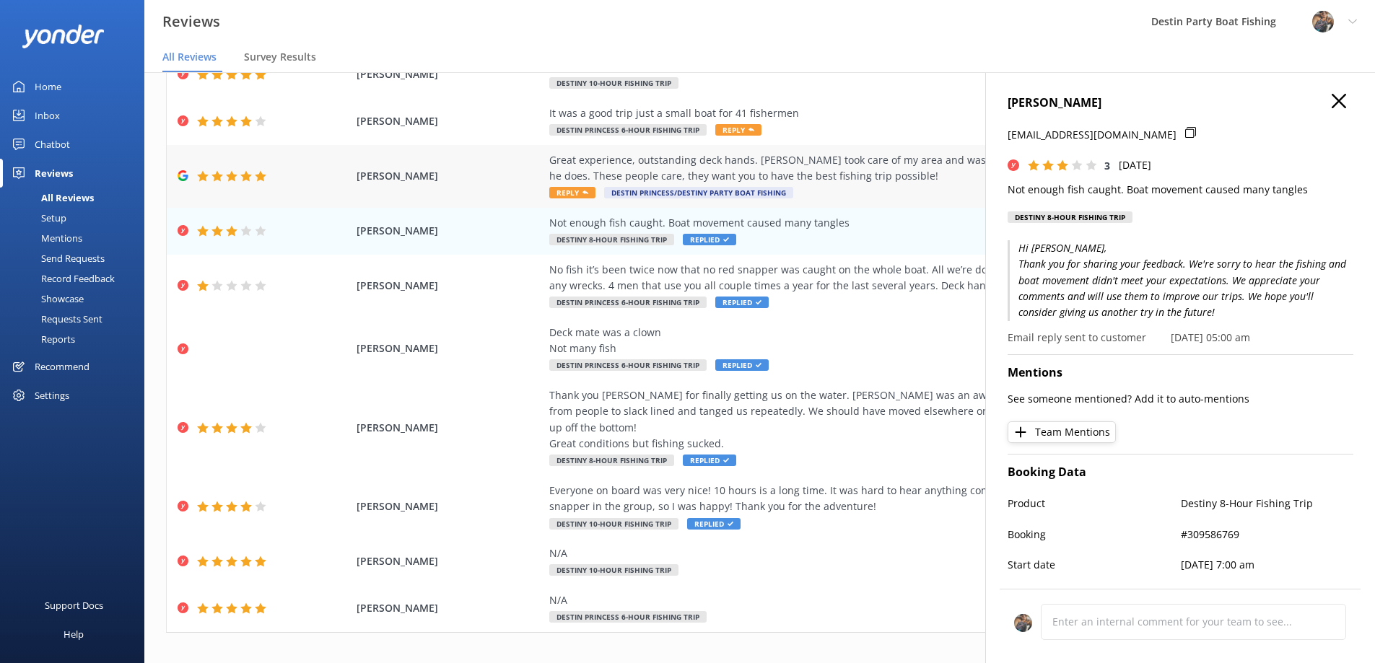
click at [572, 188] on span "Reply" at bounding box center [572, 193] width 46 height 12
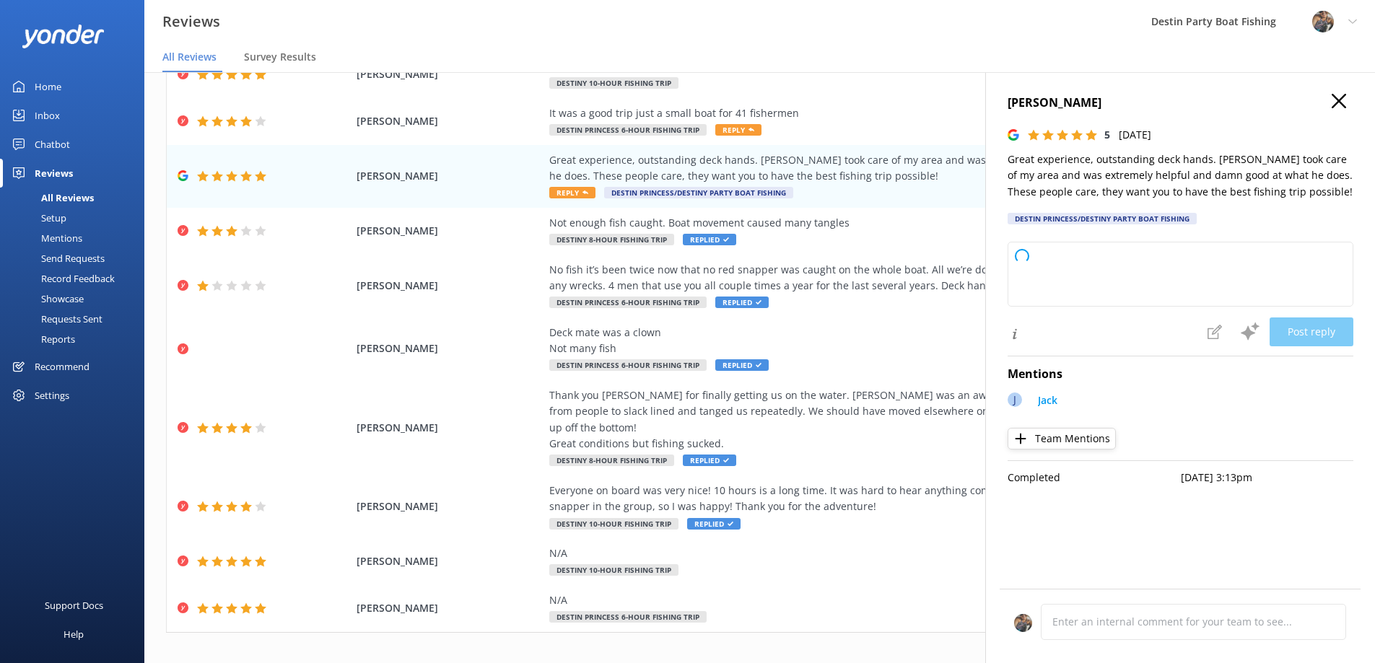
type textarea "Thank you so much for your wonderful review! We're thrilled to hear you had a g…"
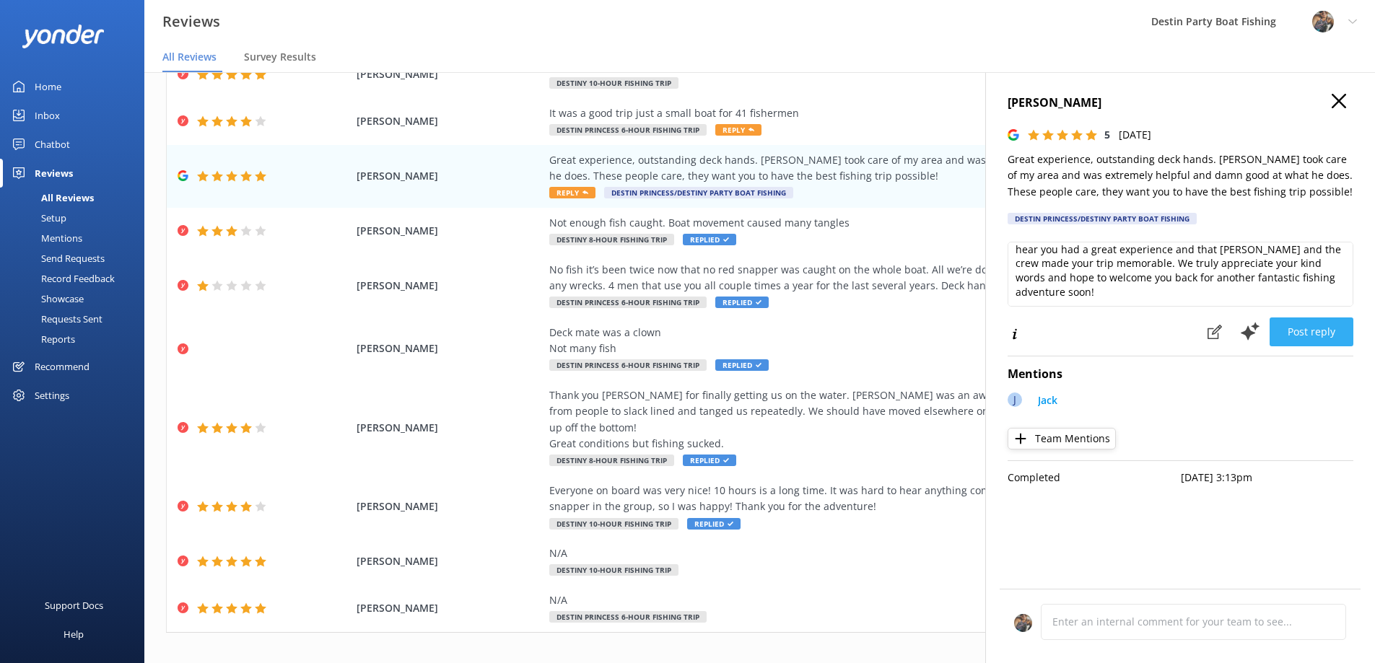
click at [1311, 330] on button "Post reply" at bounding box center [1311, 331] width 84 height 29
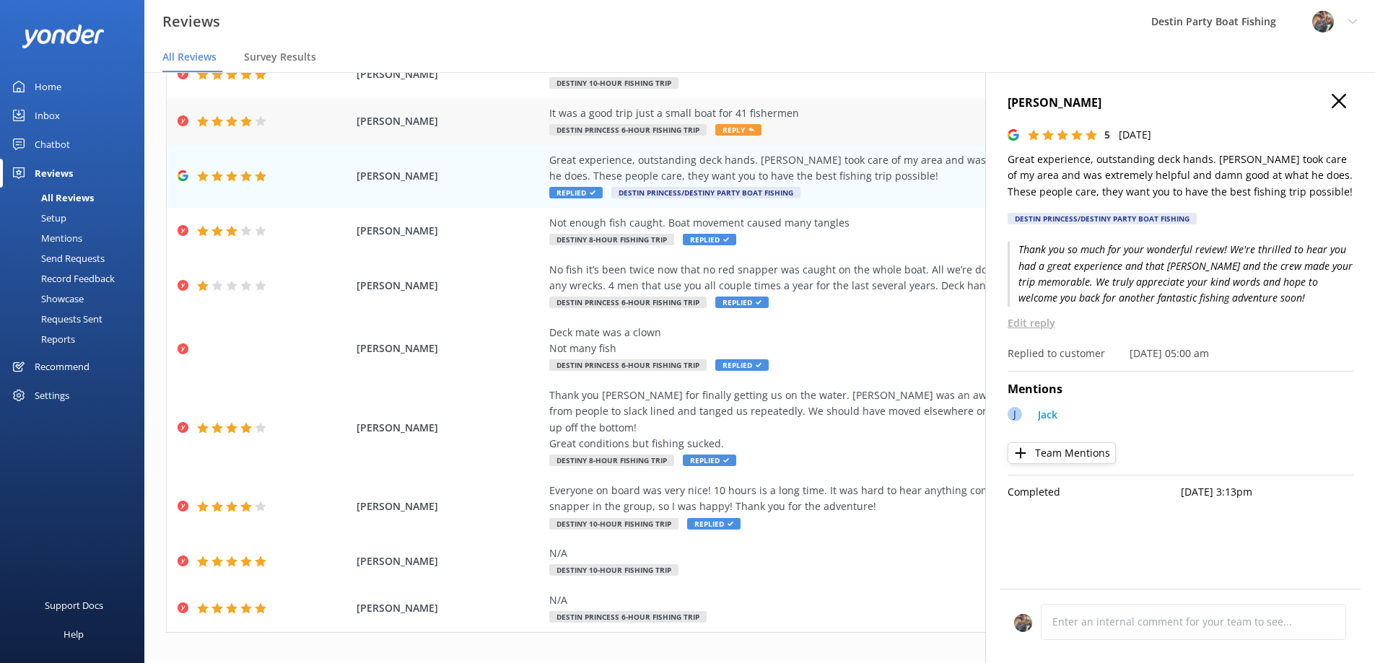
click at [733, 126] on span "Reply" at bounding box center [738, 130] width 46 height 12
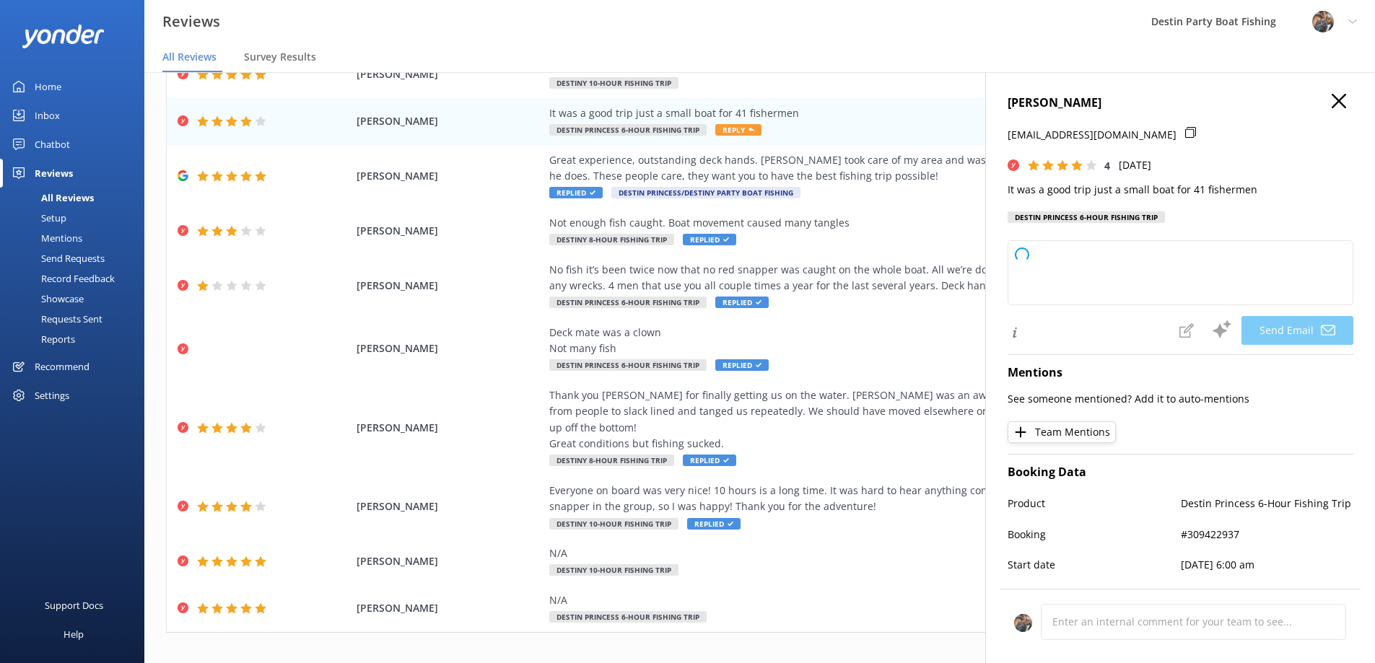
type textarea "Thank you for your feedback, [PERSON_NAME]! We're glad you enjoyed the trip and…"
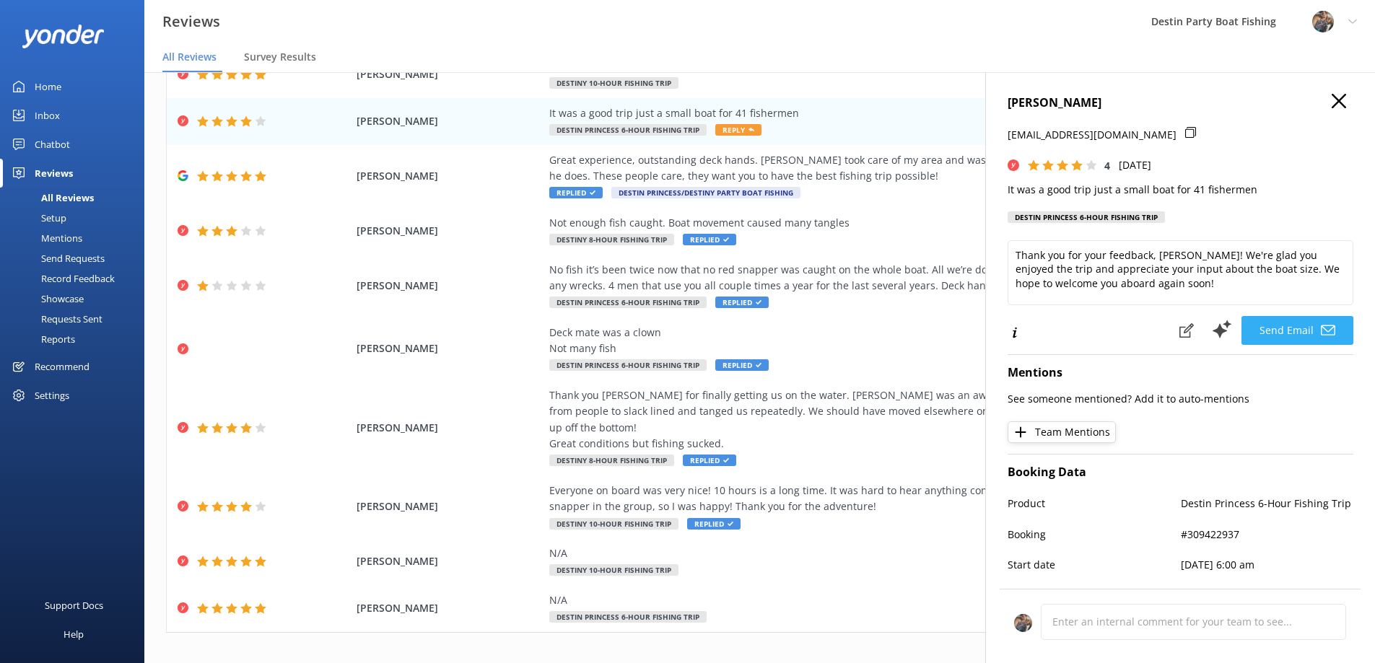
click at [1279, 333] on button "Send Email" at bounding box center [1297, 330] width 112 height 29
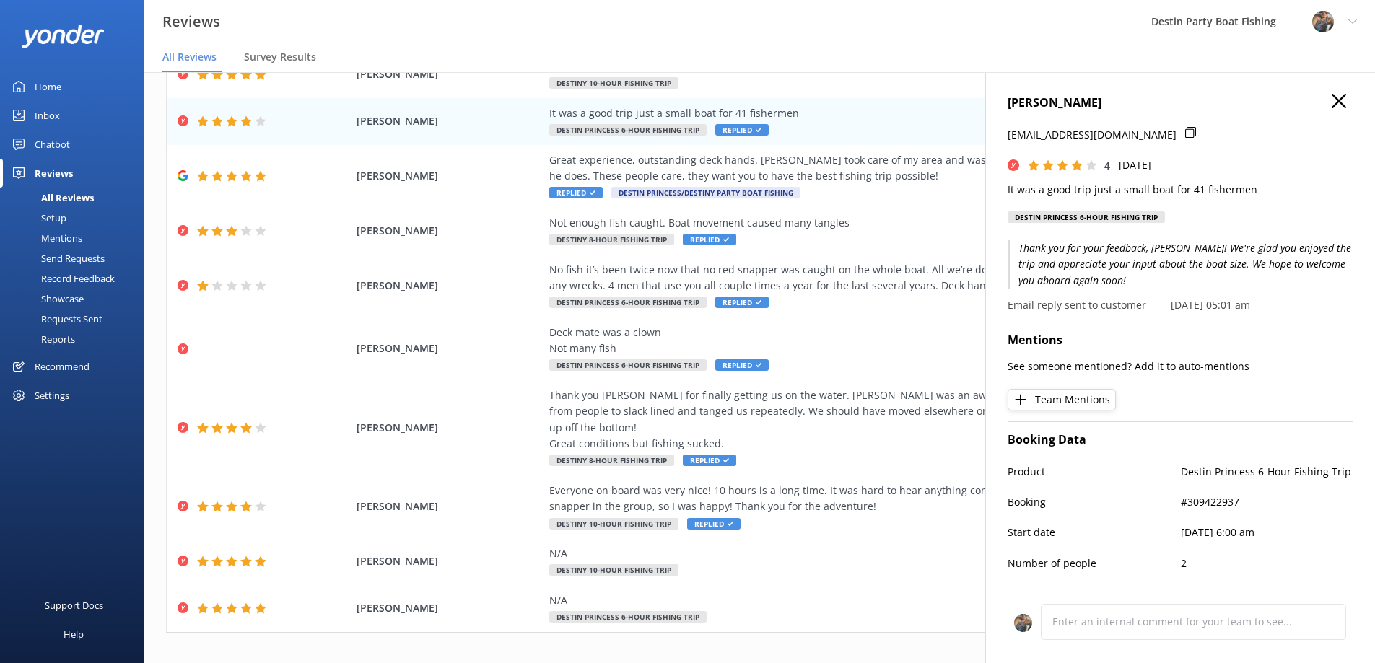
click at [44, 89] on div "Home" at bounding box center [48, 86] width 27 height 29
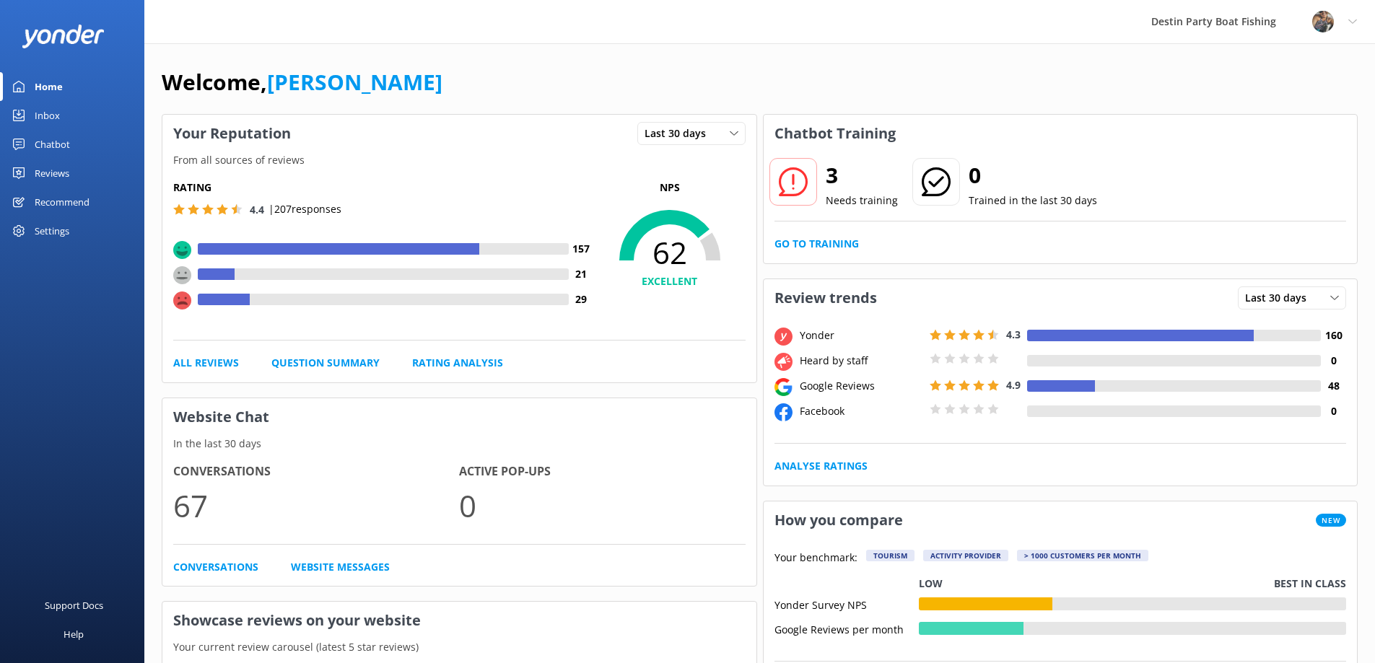
click at [55, 113] on div "Inbox" at bounding box center [47, 115] width 25 height 29
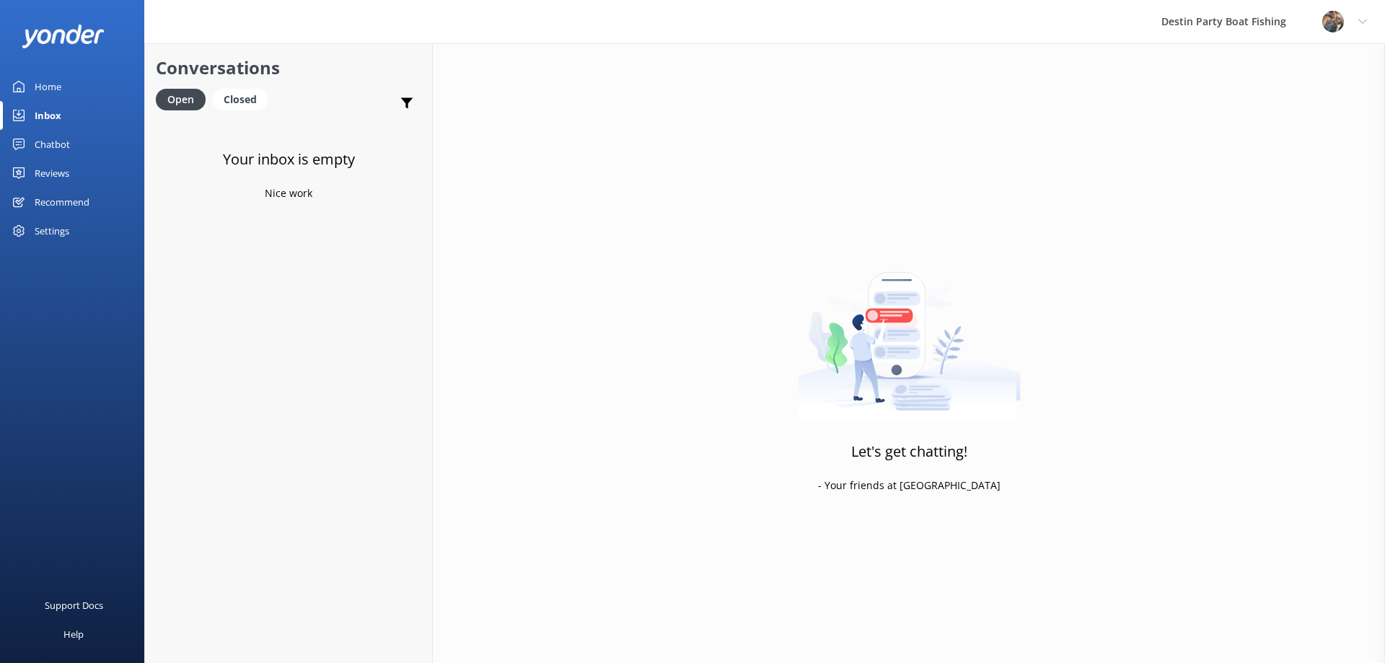
click at [45, 117] on div "Inbox" at bounding box center [48, 115] width 27 height 29
click at [45, 172] on div "Reviews" at bounding box center [52, 173] width 35 height 29
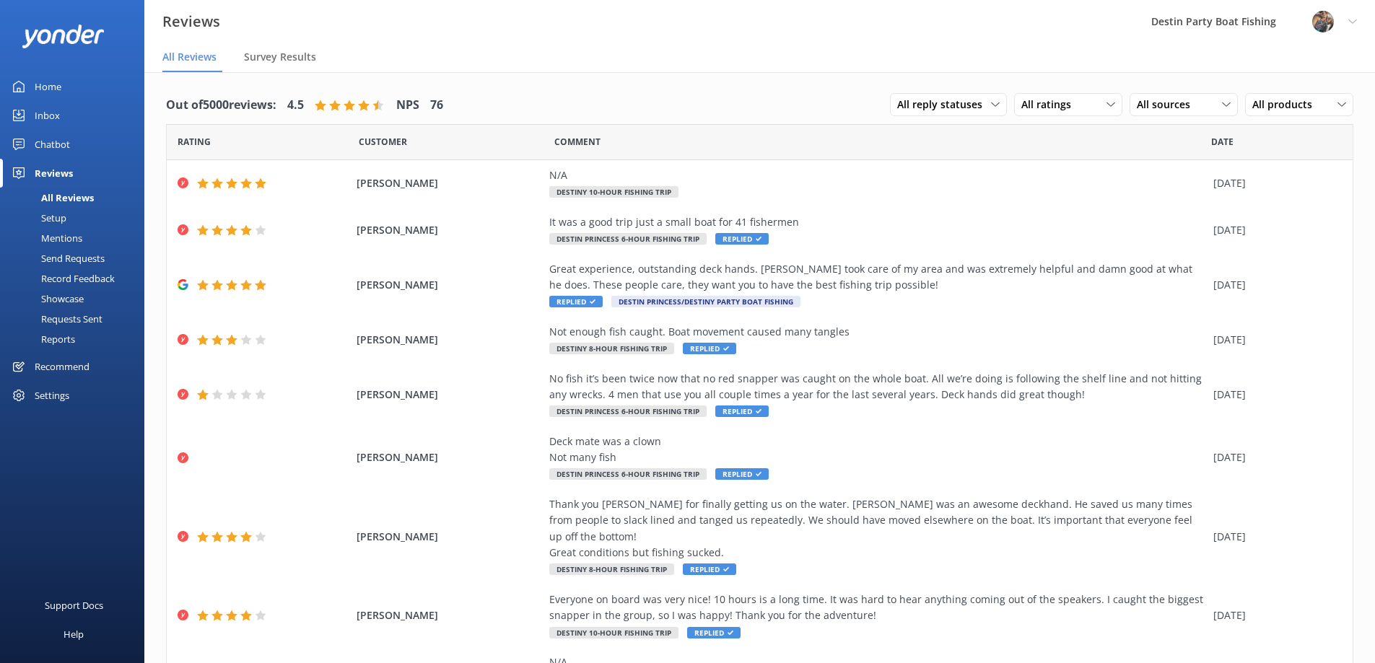
click at [53, 88] on div "Home" at bounding box center [48, 86] width 27 height 29
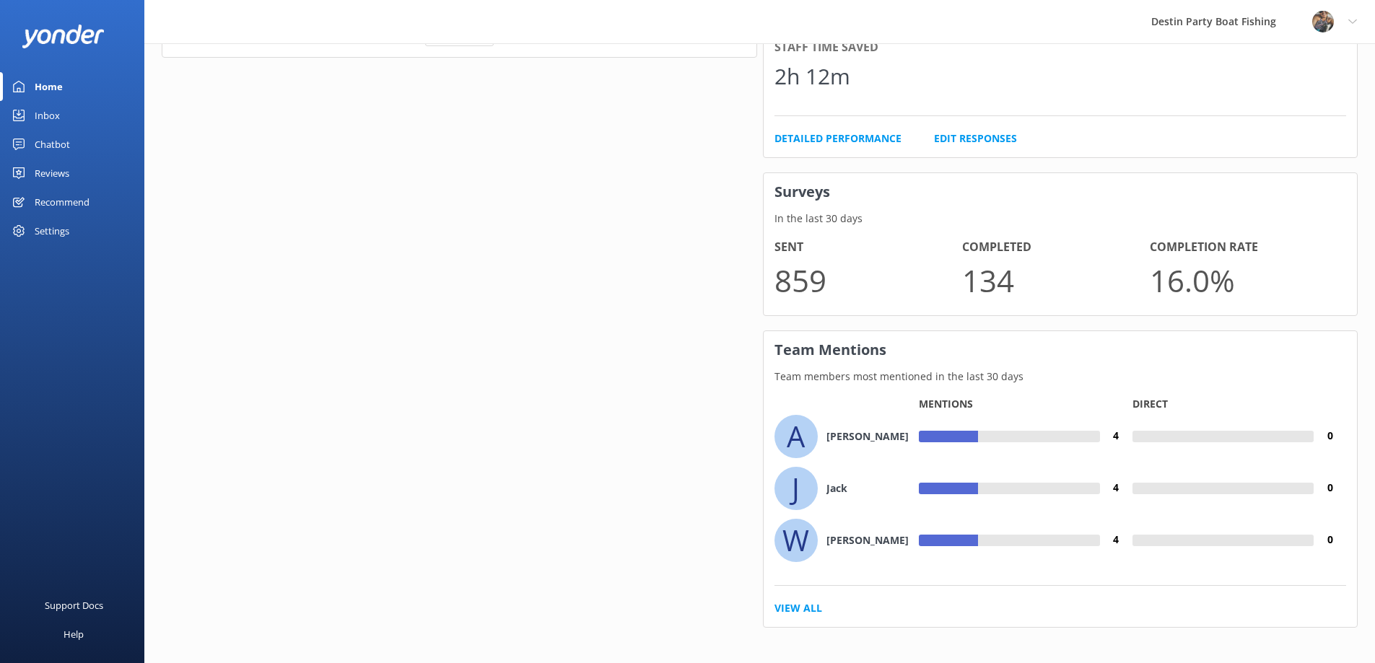
scroll to position [878, 0]
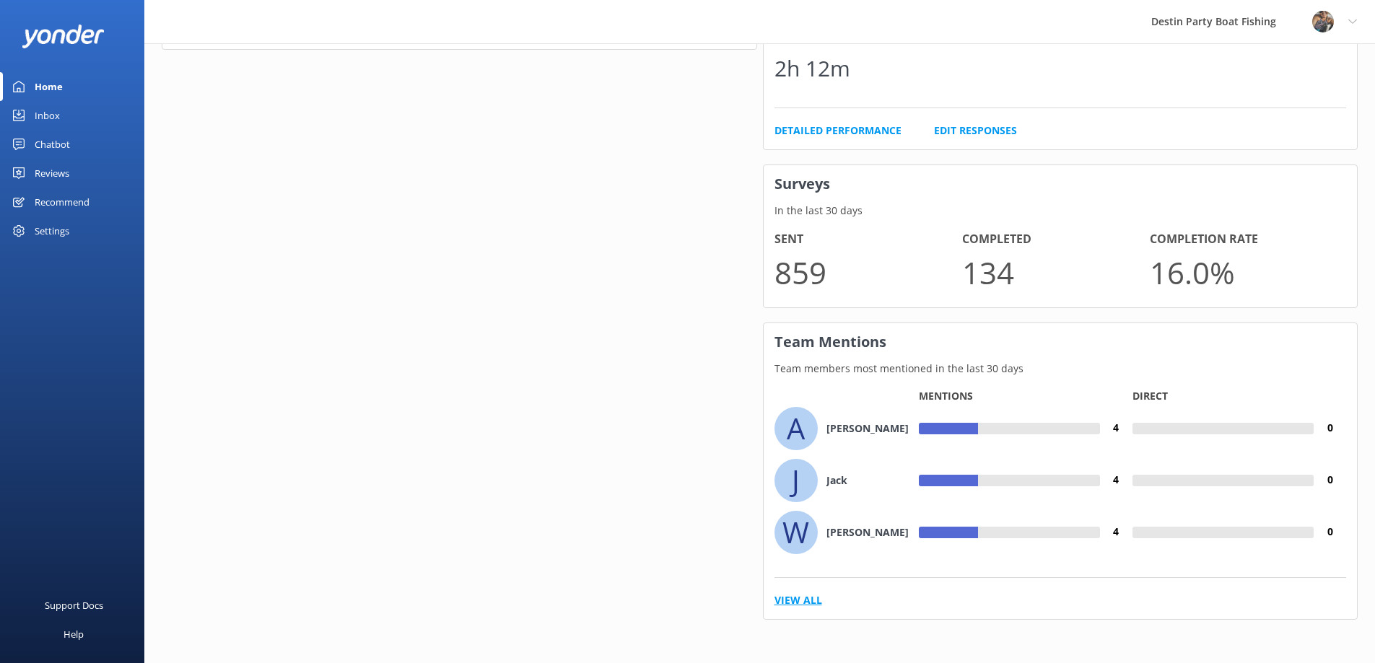
click at [793, 602] on link "View All" at bounding box center [798, 600] width 48 height 16
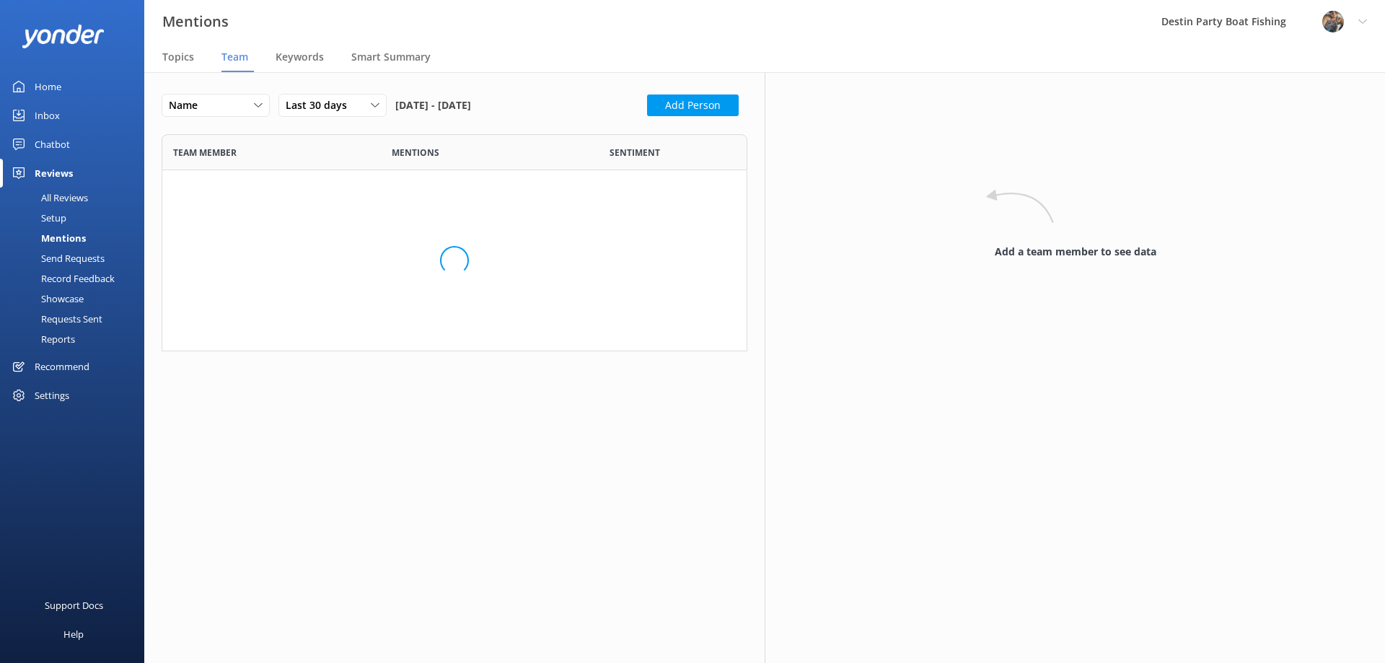
scroll to position [1123, 564]
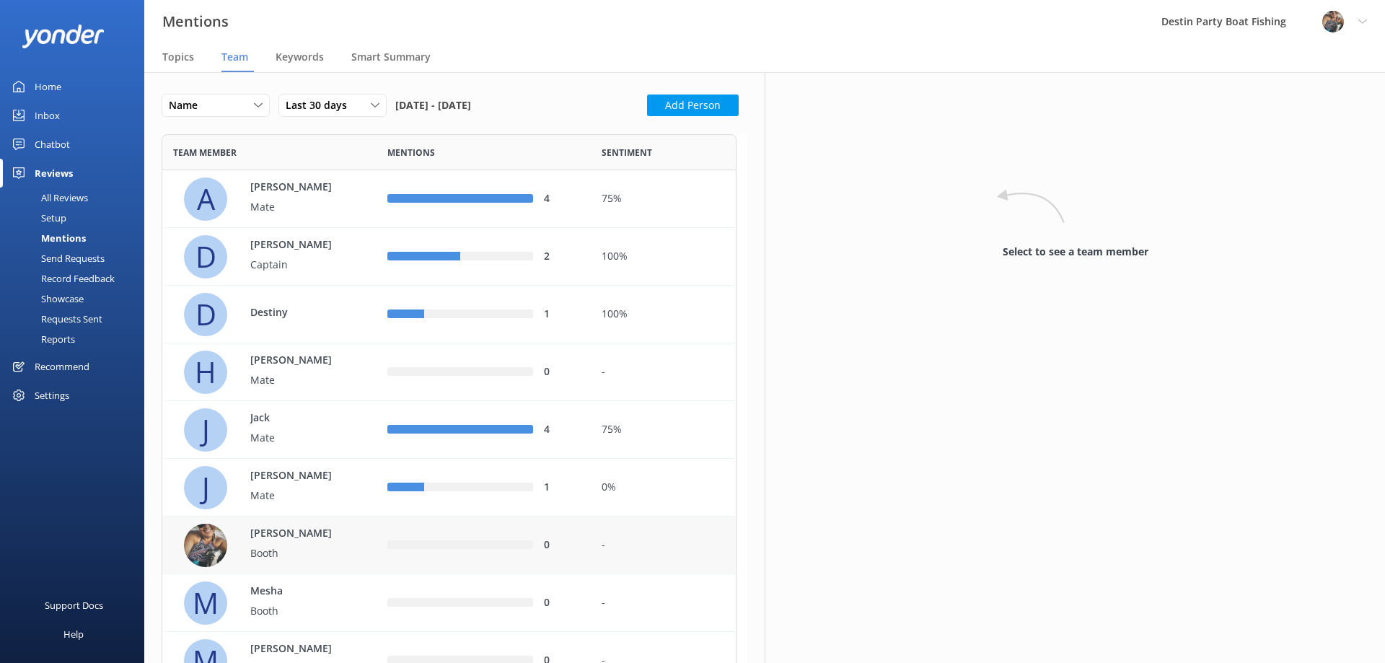
click at [214, 538] on img "row" at bounding box center [205, 545] width 43 height 43
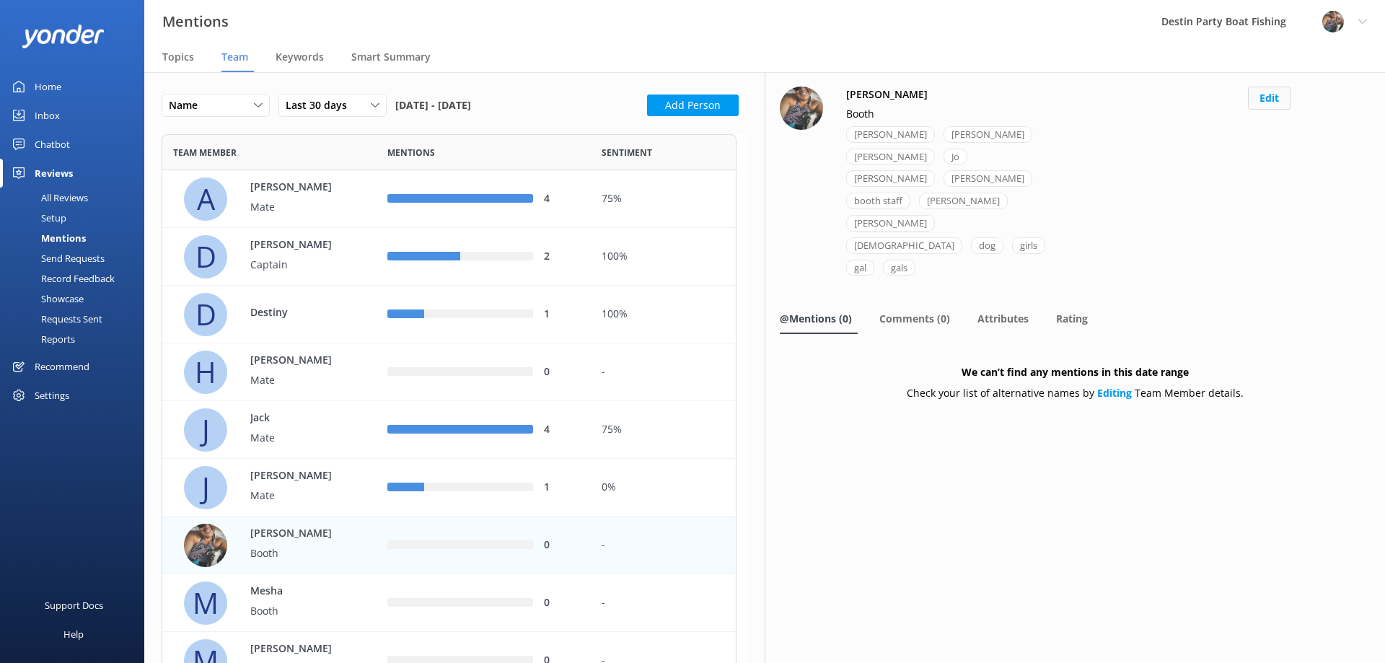
click at [1273, 89] on button "Edit" at bounding box center [1269, 98] width 43 height 23
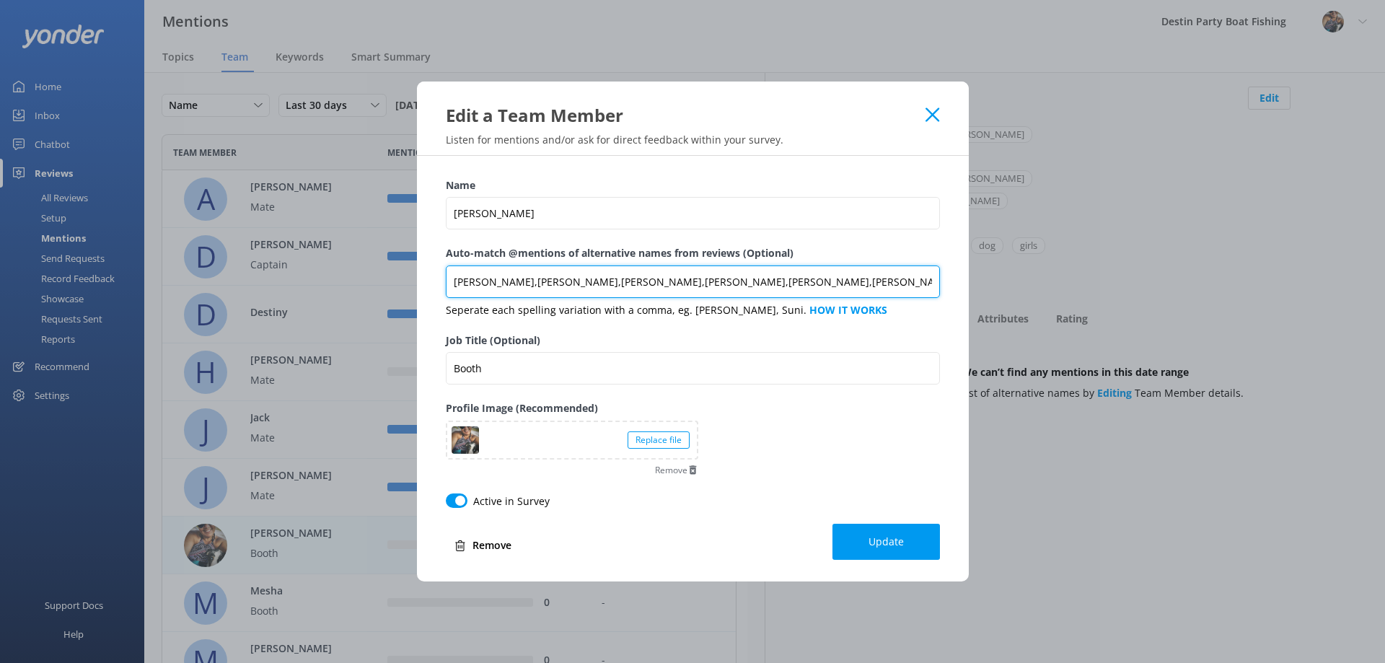
click at [836, 280] on input "Jonelle,Jonele,Janelle,Jo,Jonel,janell,booth staff,Jen,Jennel,ladies,dog,girls,…" at bounding box center [693, 282] width 494 height 32
type input "Jonelle,Jonele,Janelle,Jo,Jonel,janell,booth staff,Jen,Jennel,ladies,dog,girls,…"
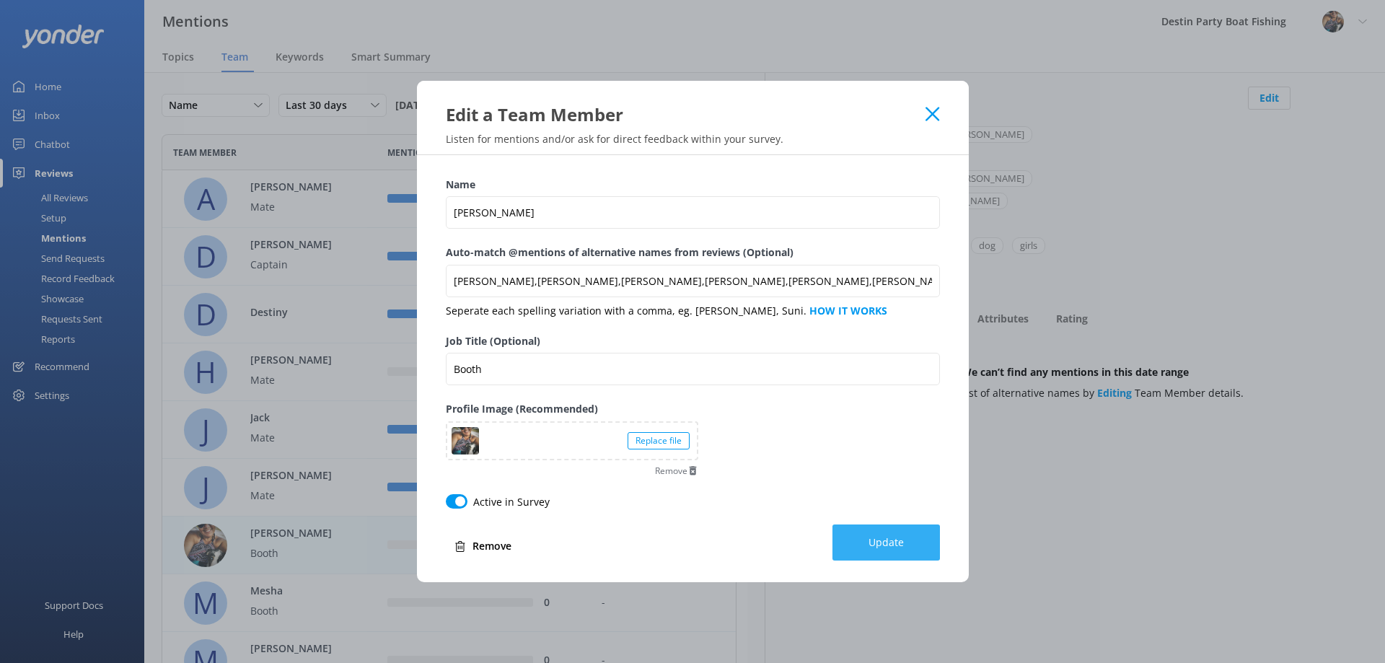
click at [885, 537] on span "Update" at bounding box center [886, 542] width 35 height 14
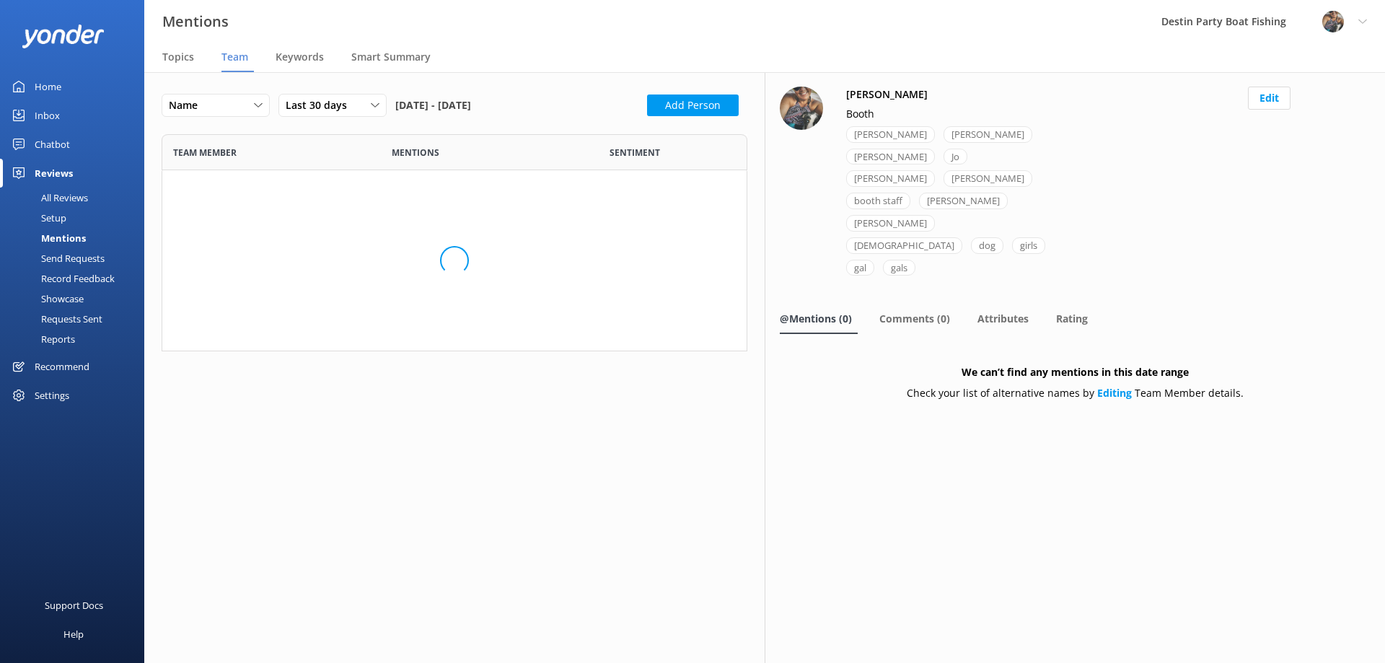
scroll to position [1123, 564]
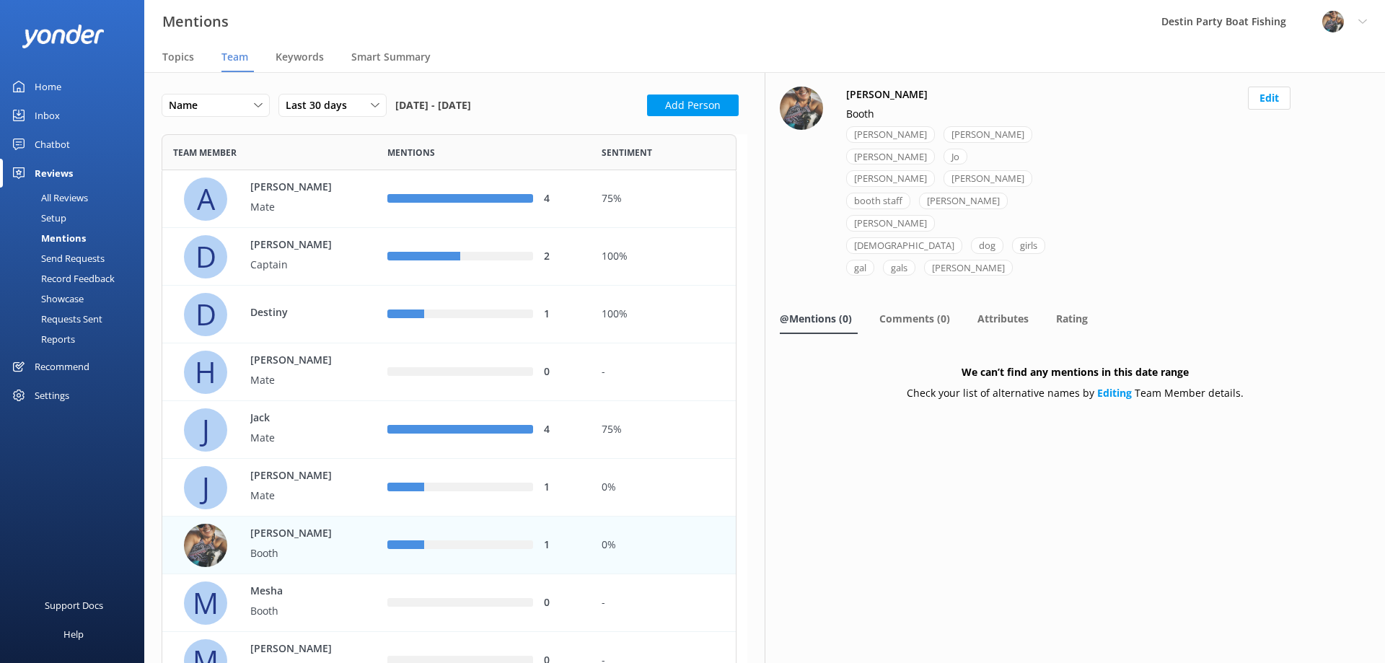
click at [210, 543] on img "row" at bounding box center [205, 545] width 43 height 43
click at [261, 542] on div "Jonelle Booth" at bounding box center [290, 546] width 108 height 40
click at [461, 543] on div "row" at bounding box center [479, 545] width 110 height 9
click at [233, 527] on div "Jonelle Booth" at bounding box center [275, 545] width 182 height 43
click at [288, 537] on p "Jonelle" at bounding box center [297, 534] width 94 height 16
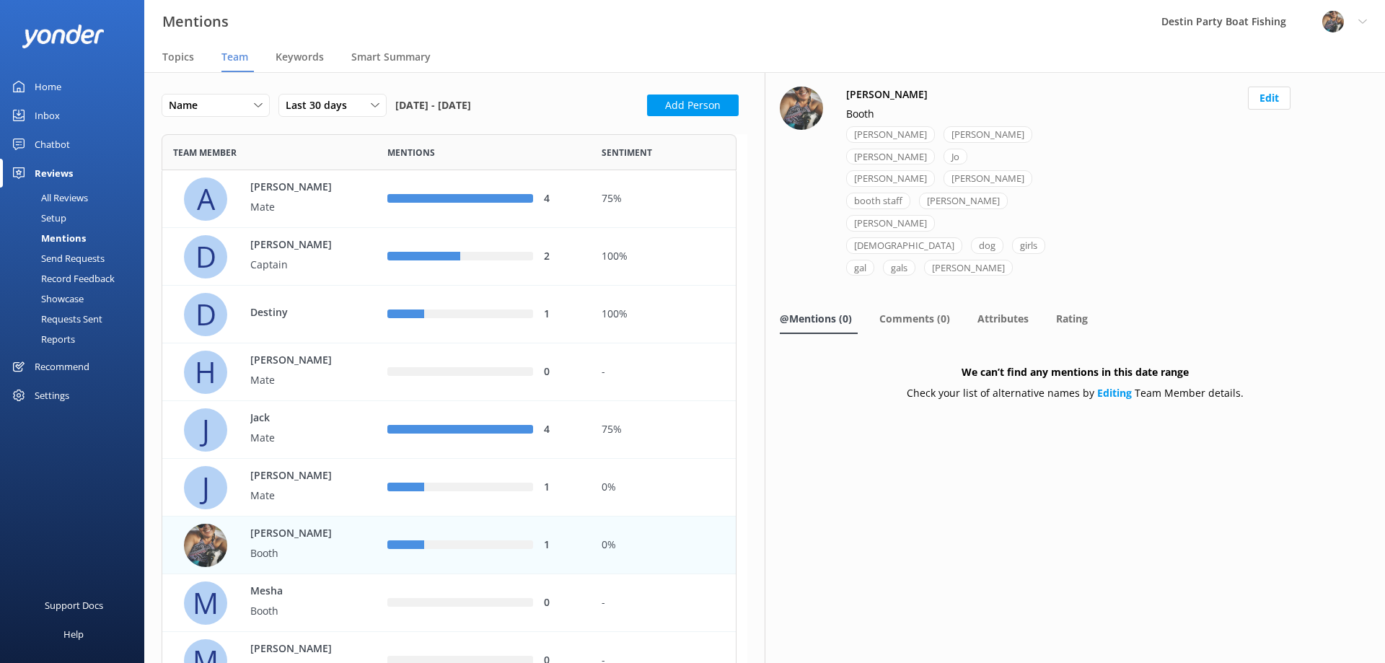
click at [218, 540] on img "row" at bounding box center [205, 545] width 43 height 43
click at [201, 547] on img "row" at bounding box center [205, 545] width 43 height 43
click at [823, 312] on span "@Mentions (0)" at bounding box center [816, 319] width 72 height 14
click at [50, 170] on div "Reviews" at bounding box center [54, 173] width 38 height 29
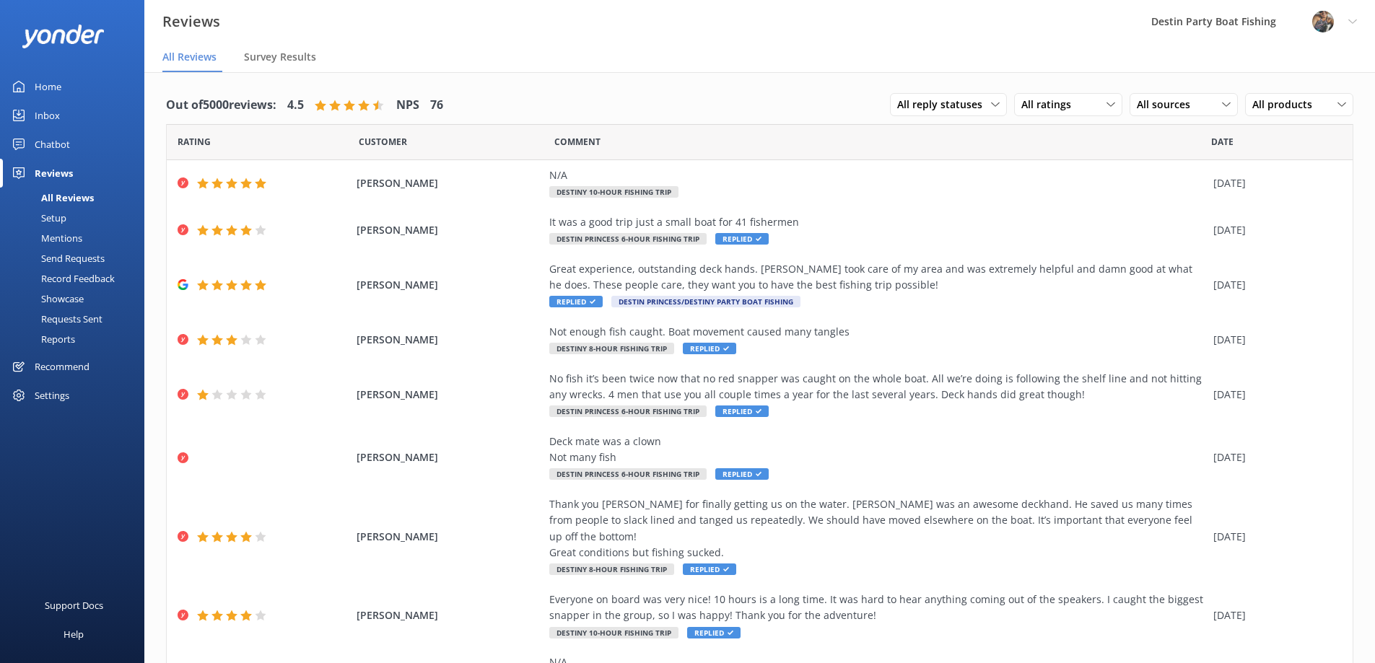
click at [45, 81] on div "Home" at bounding box center [48, 86] width 27 height 29
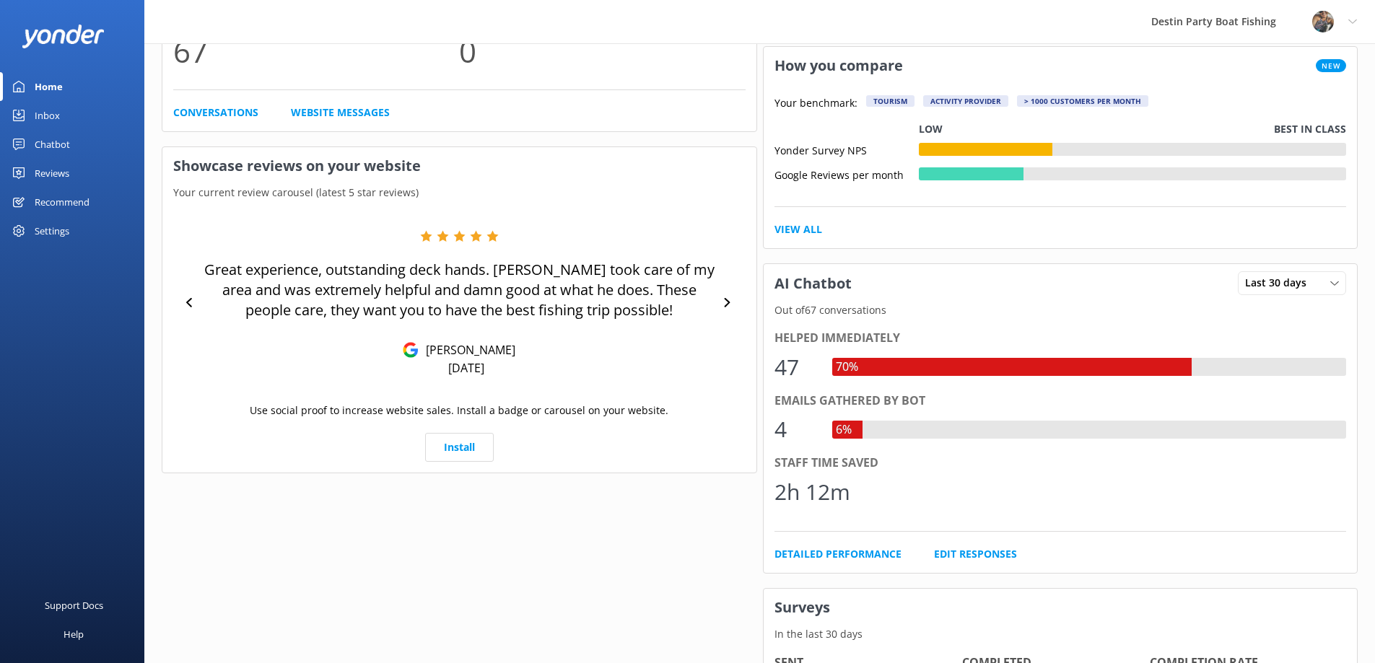
scroll to position [866, 0]
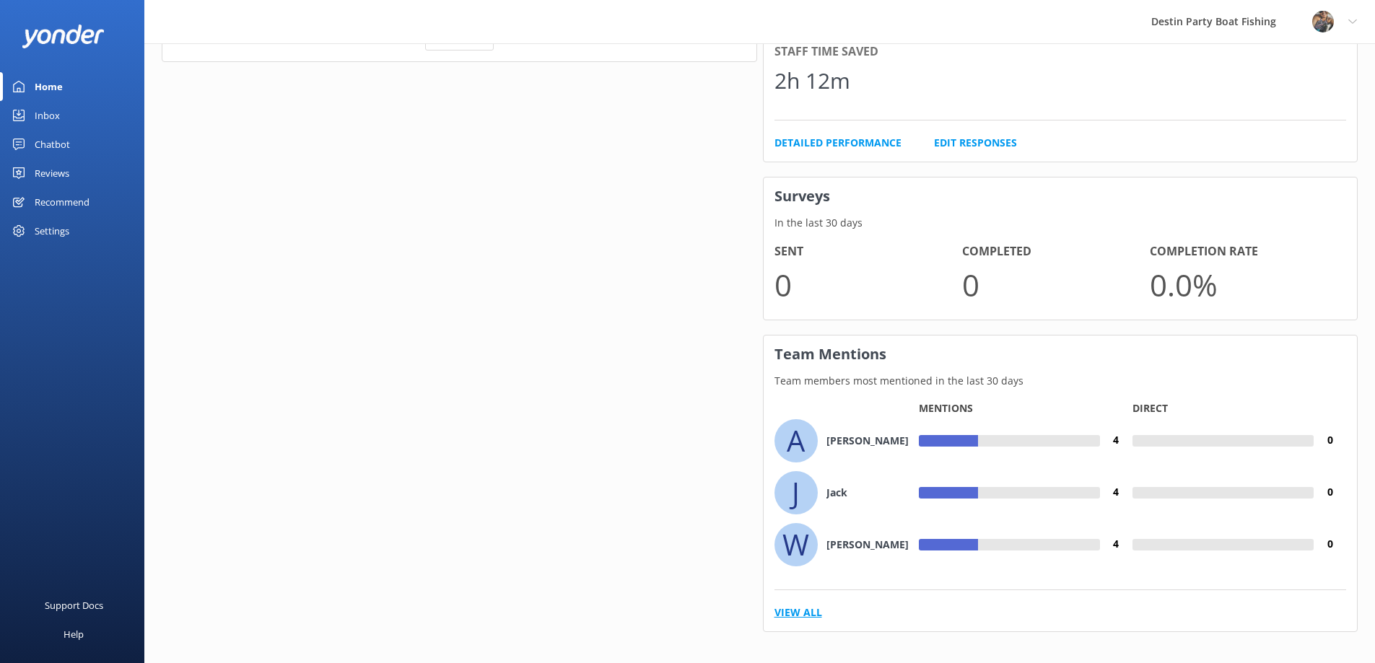
click at [802, 615] on link "View All" at bounding box center [798, 613] width 48 height 16
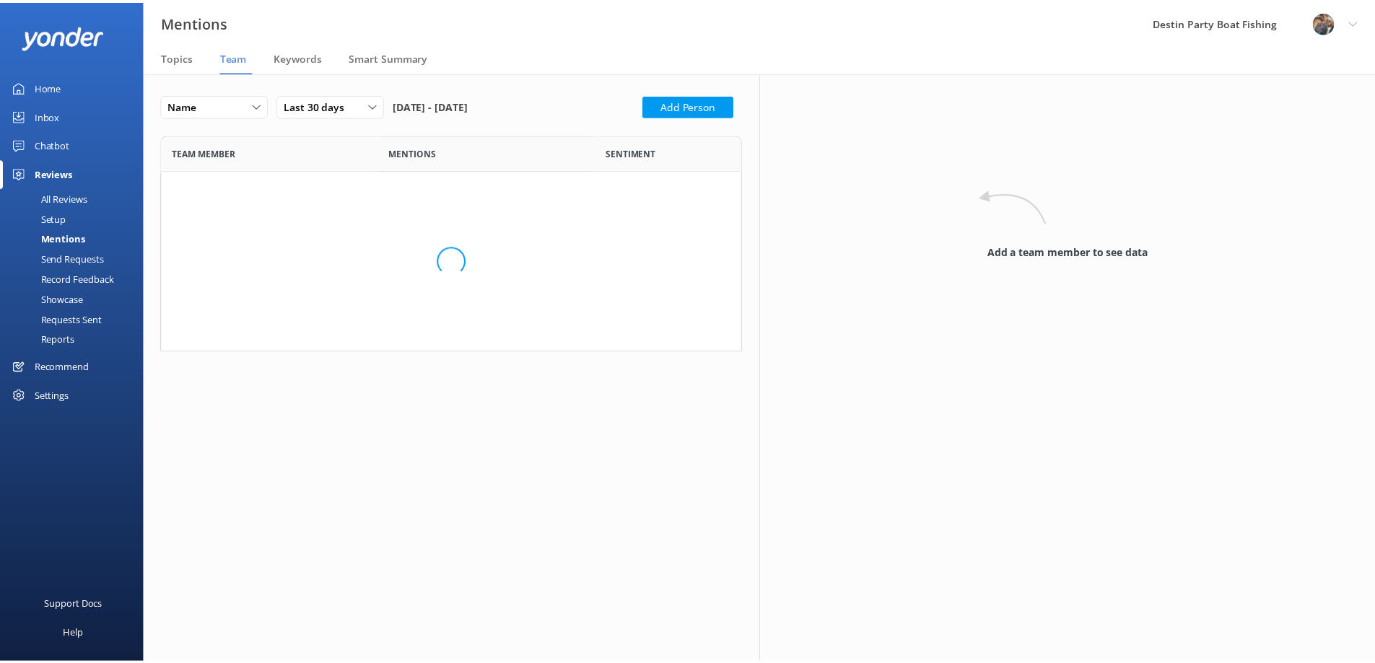
scroll to position [1123, 564]
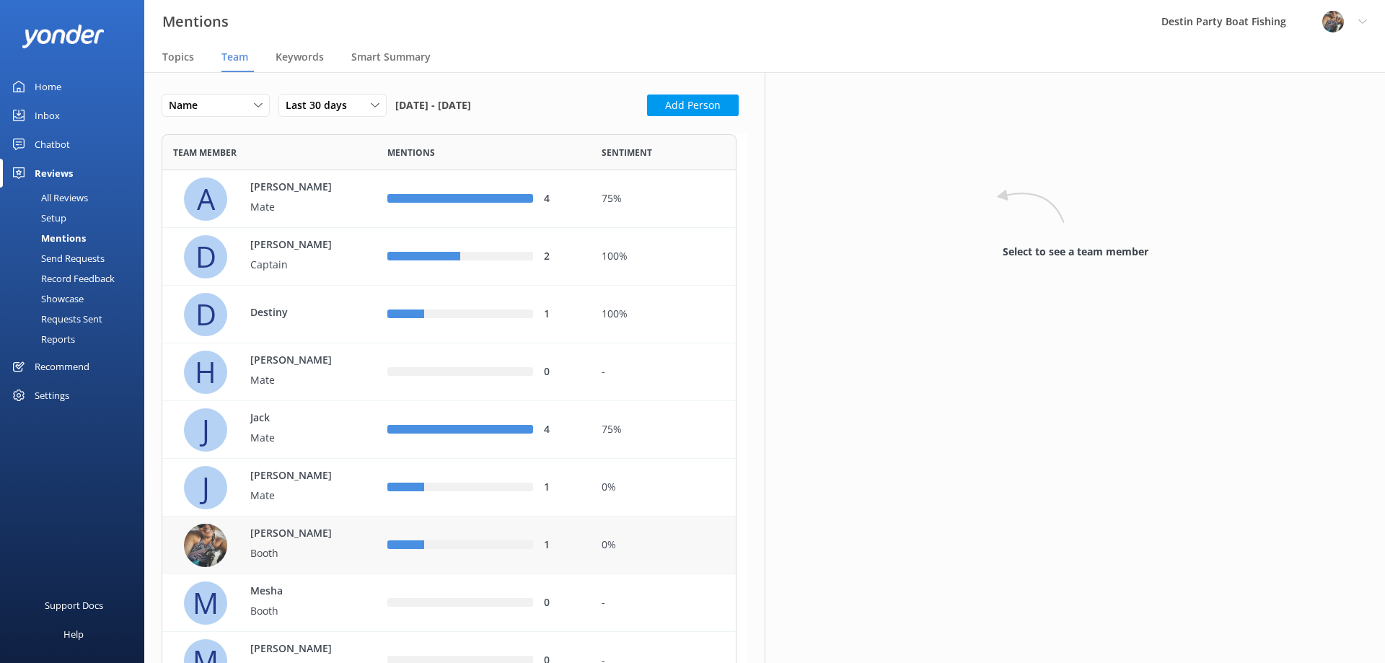
click at [214, 536] on img "row" at bounding box center [205, 545] width 43 height 43
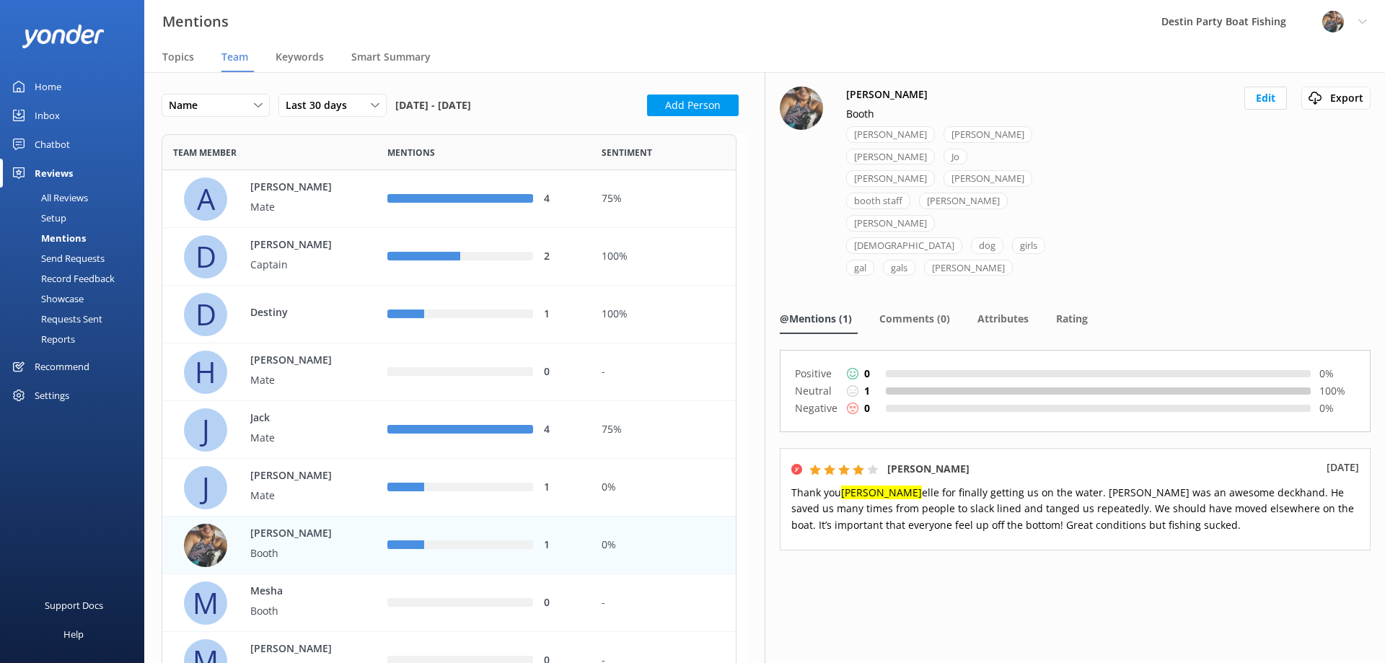
click at [51, 82] on div "Home" at bounding box center [48, 86] width 27 height 29
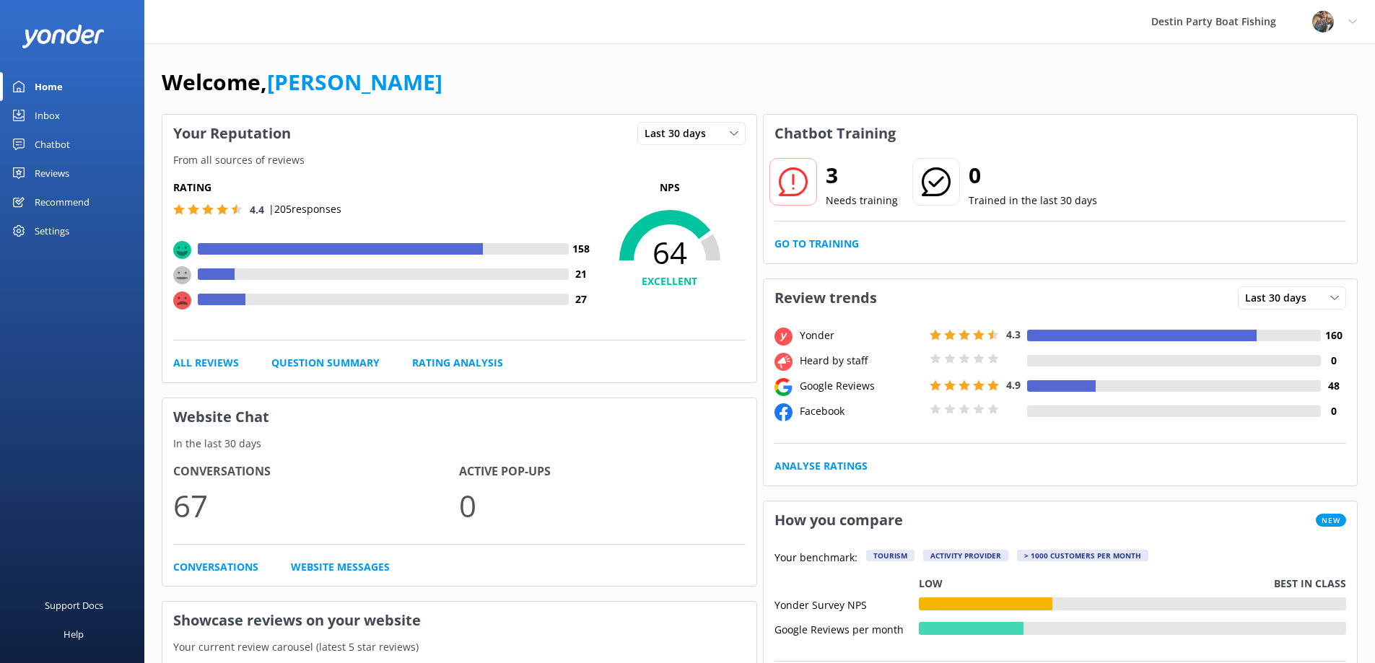
click at [43, 86] on div "Home" at bounding box center [49, 86] width 28 height 29
click at [51, 120] on div "Inbox" at bounding box center [47, 115] width 25 height 29
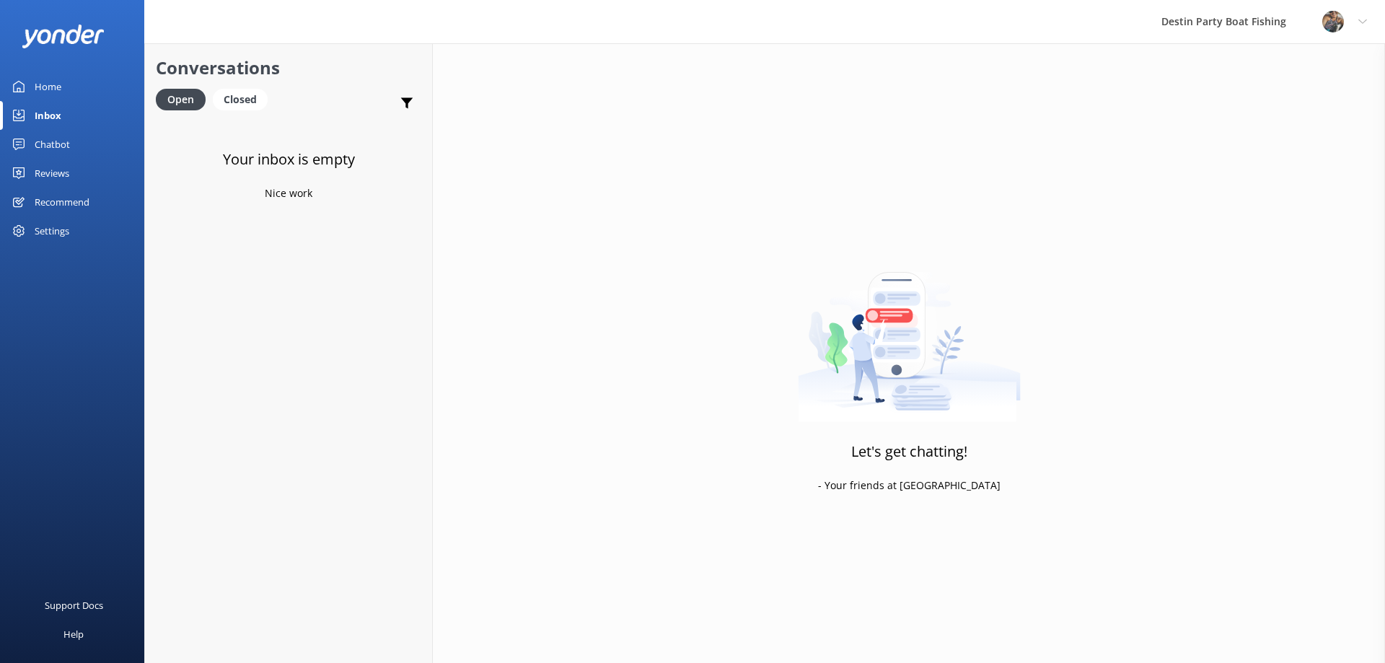
click at [45, 85] on div "Home" at bounding box center [48, 86] width 27 height 29
